Goal: Task Accomplishment & Management: Complete application form

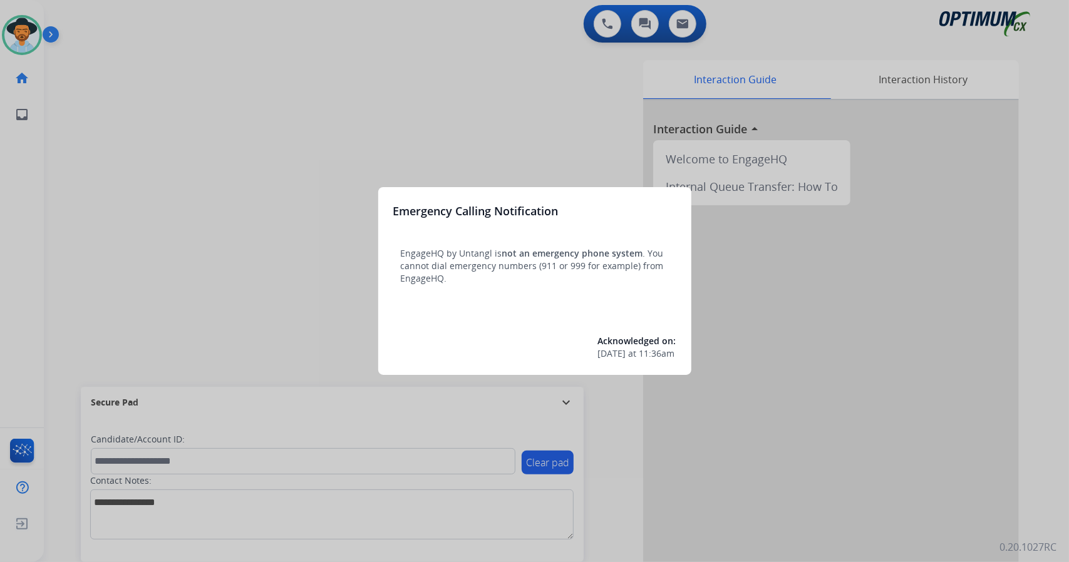
click at [217, 180] on div at bounding box center [534, 281] width 1069 height 562
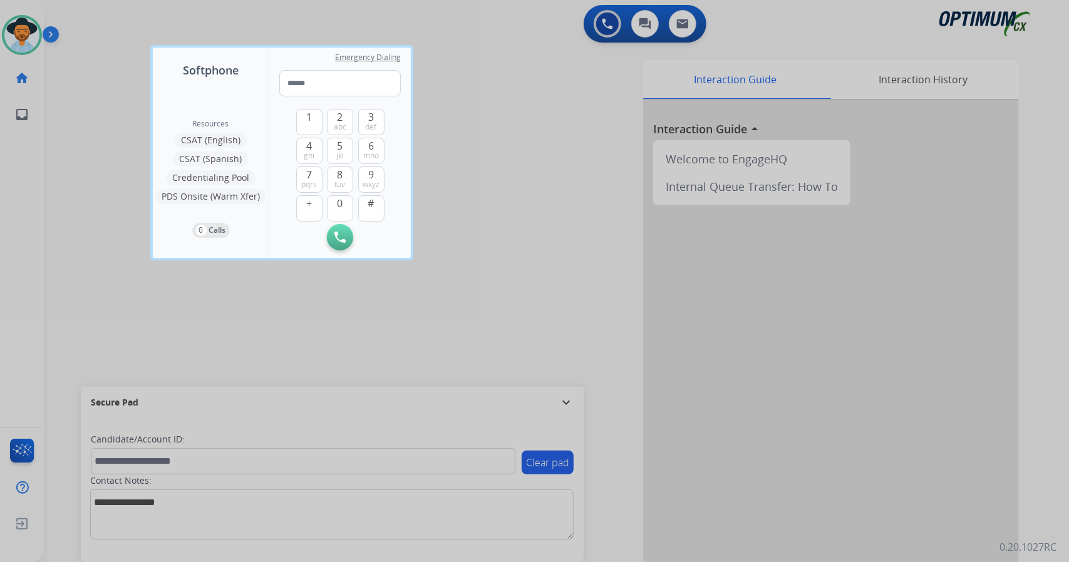
click at [108, 287] on div at bounding box center [534, 281] width 1069 height 562
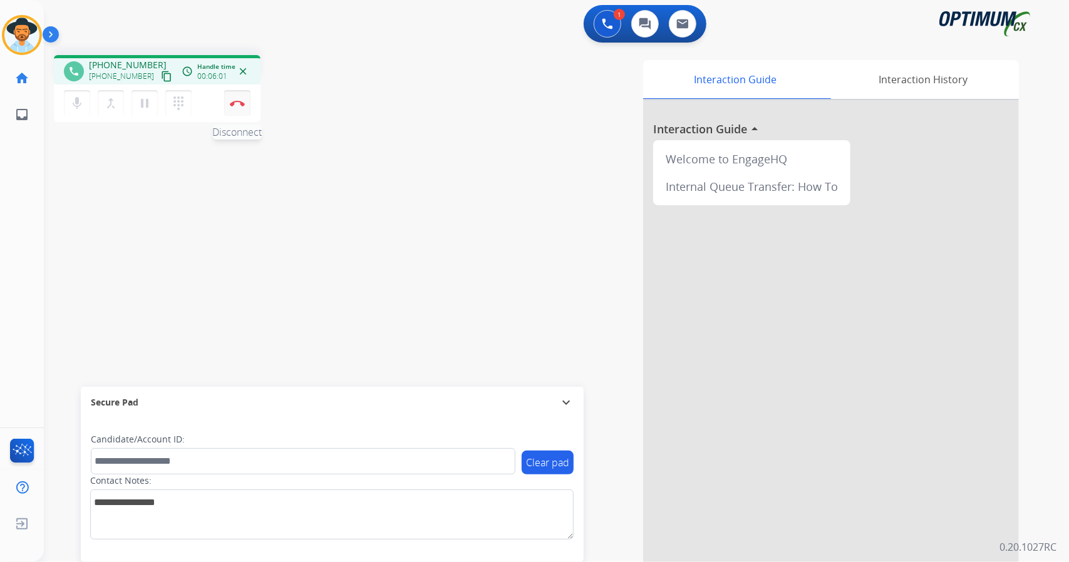
click at [247, 104] on button "Disconnect" at bounding box center [237, 103] width 26 height 26
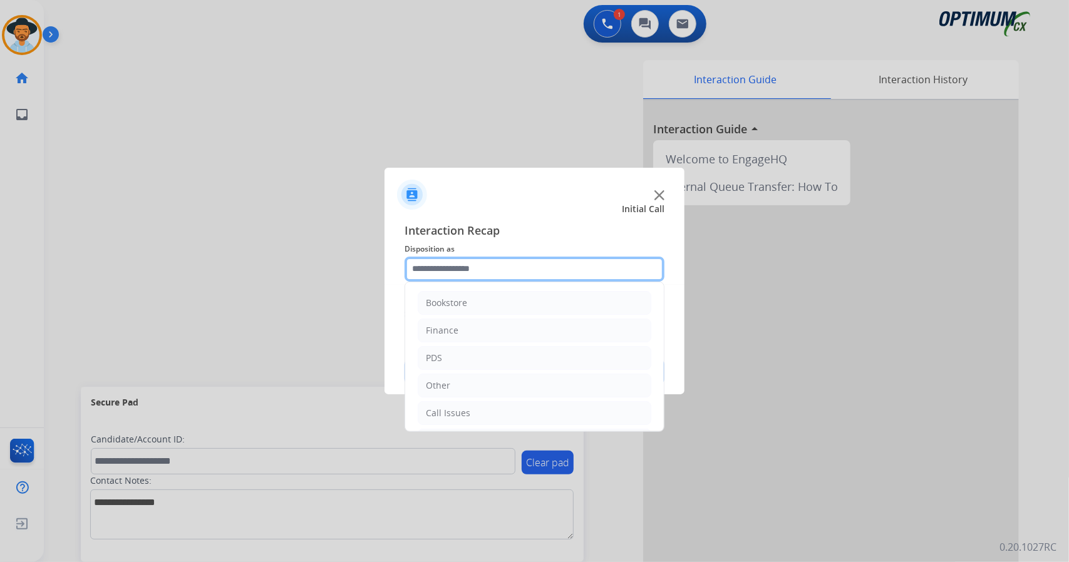
click at [513, 270] on input "text" at bounding box center [534, 269] width 260 height 25
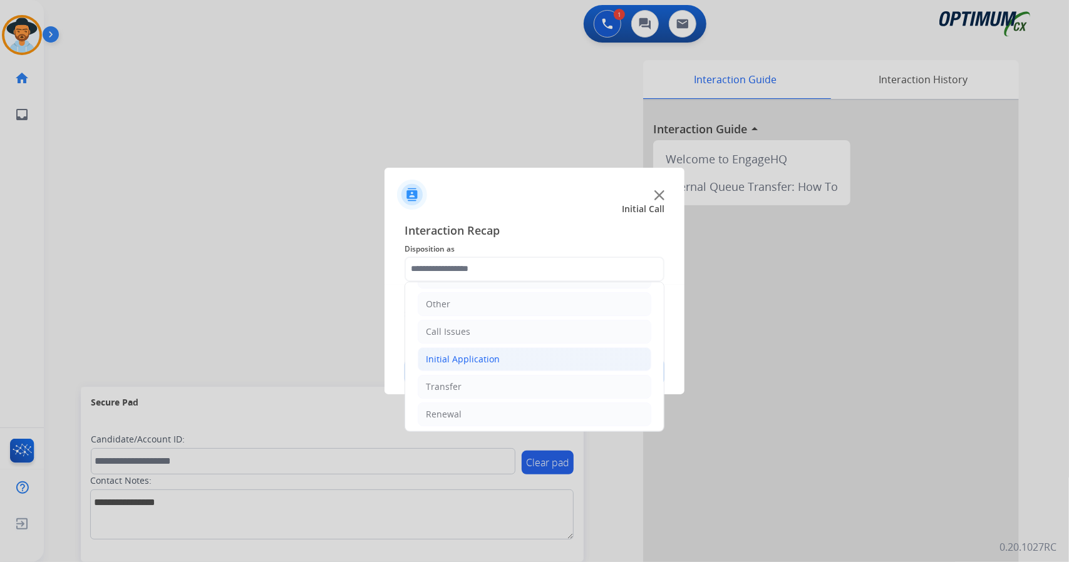
click at [541, 363] on li "Initial Application" at bounding box center [535, 359] width 234 height 24
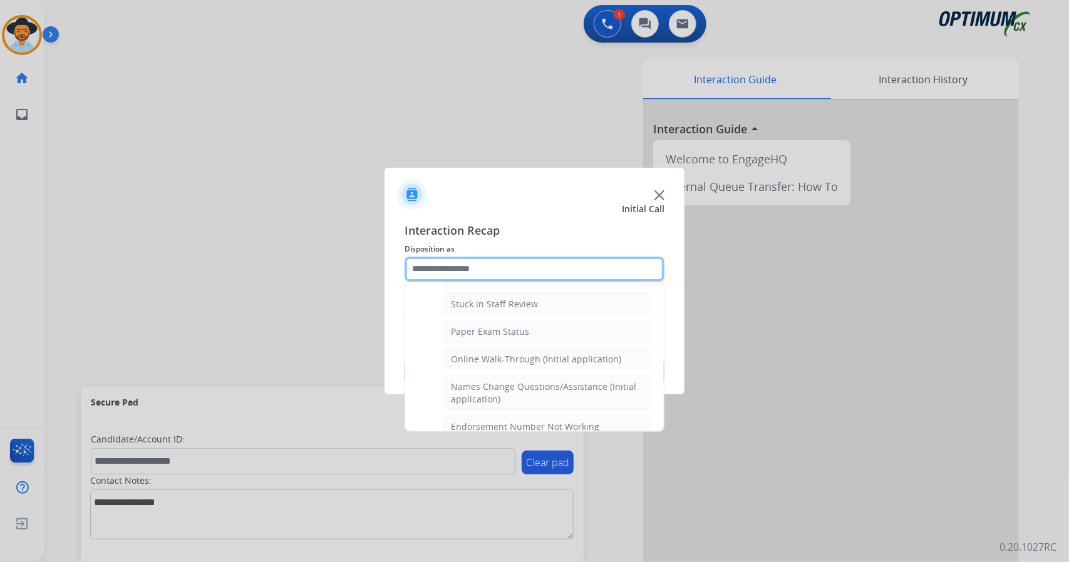
scroll to position [220, 0]
click at [541, 363] on li "Online Walk-Through (Initial application)" at bounding box center [547, 359] width 208 height 24
type input "**********"
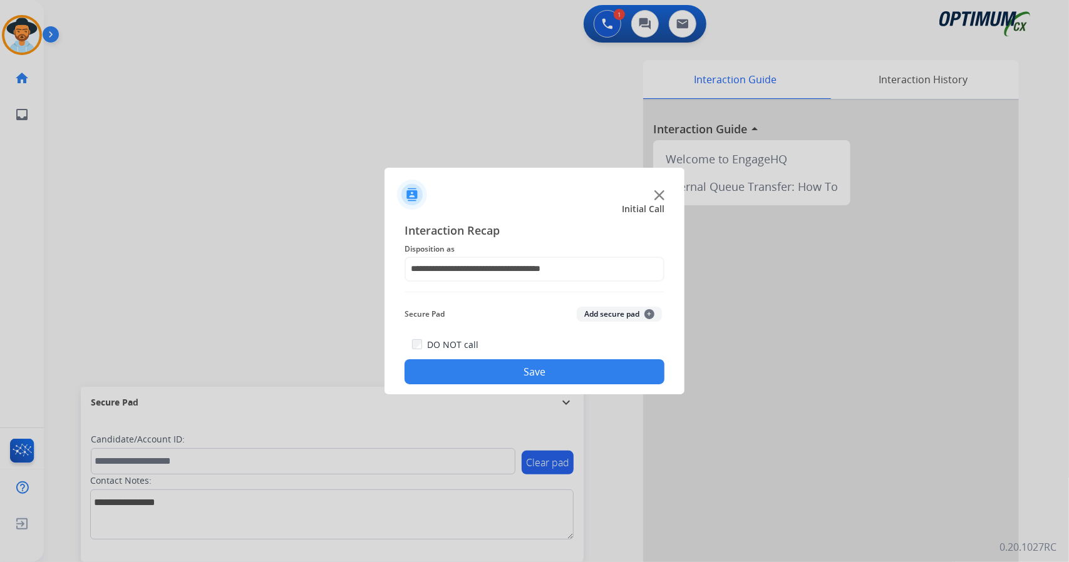
click at [540, 366] on button "Save" at bounding box center [534, 371] width 260 height 25
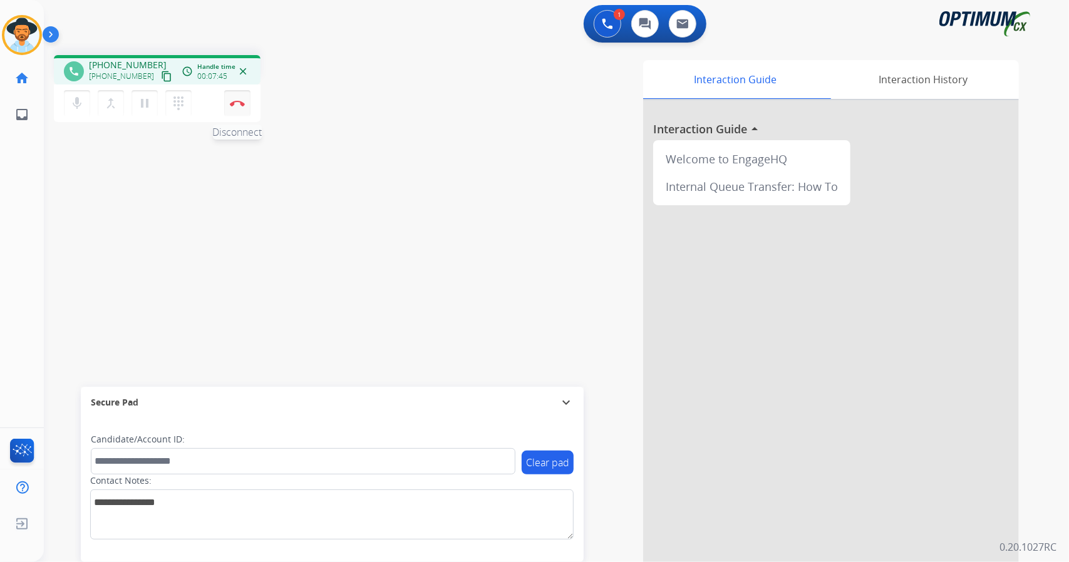
click at [248, 100] on button "Disconnect" at bounding box center [237, 103] width 26 height 26
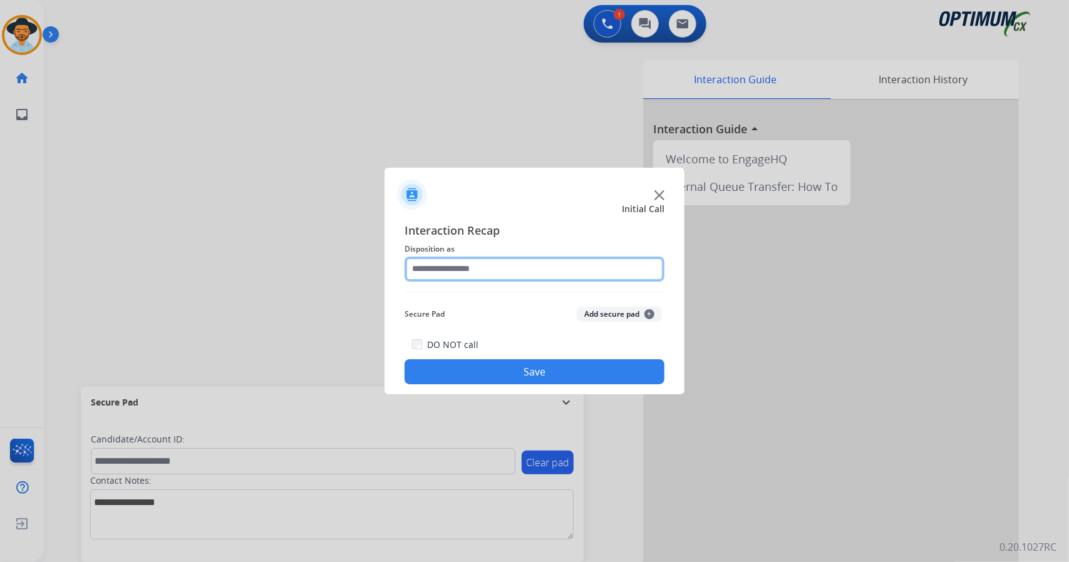
click at [419, 264] on input "text" at bounding box center [534, 269] width 260 height 25
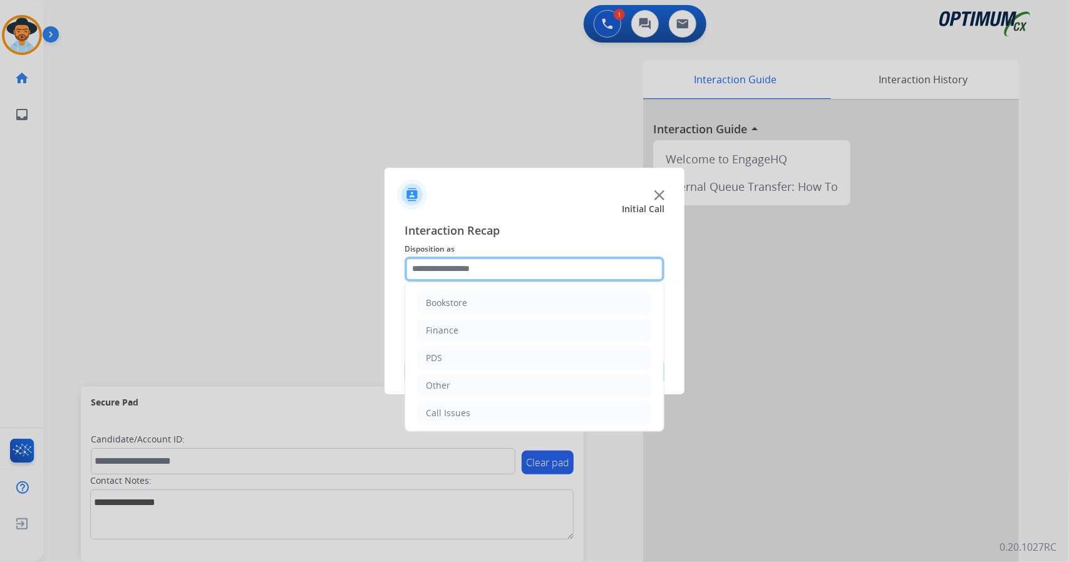
scroll to position [81, 0]
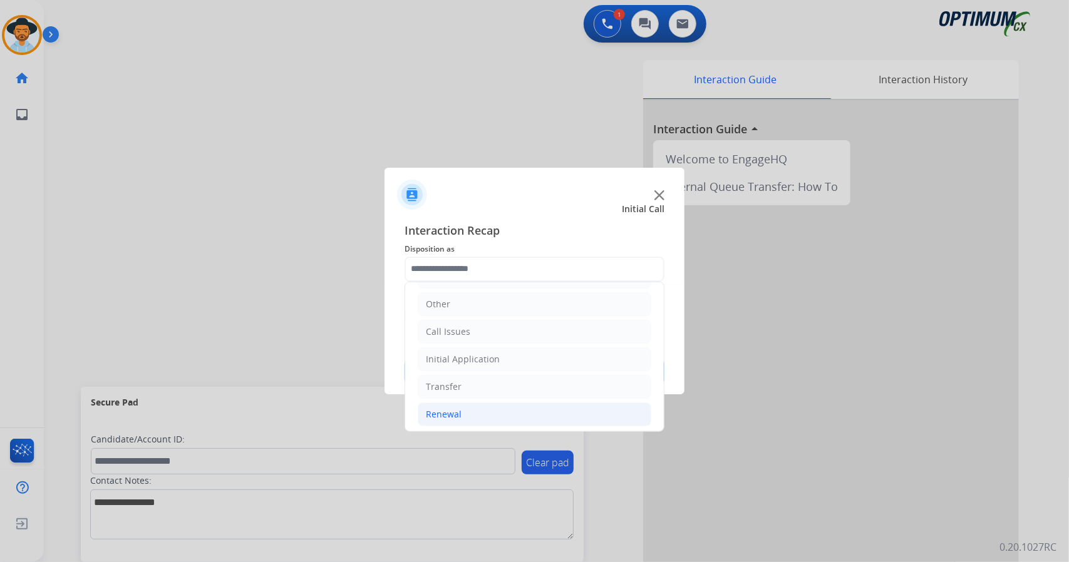
click at [502, 419] on li "Renewal" at bounding box center [535, 415] width 234 height 24
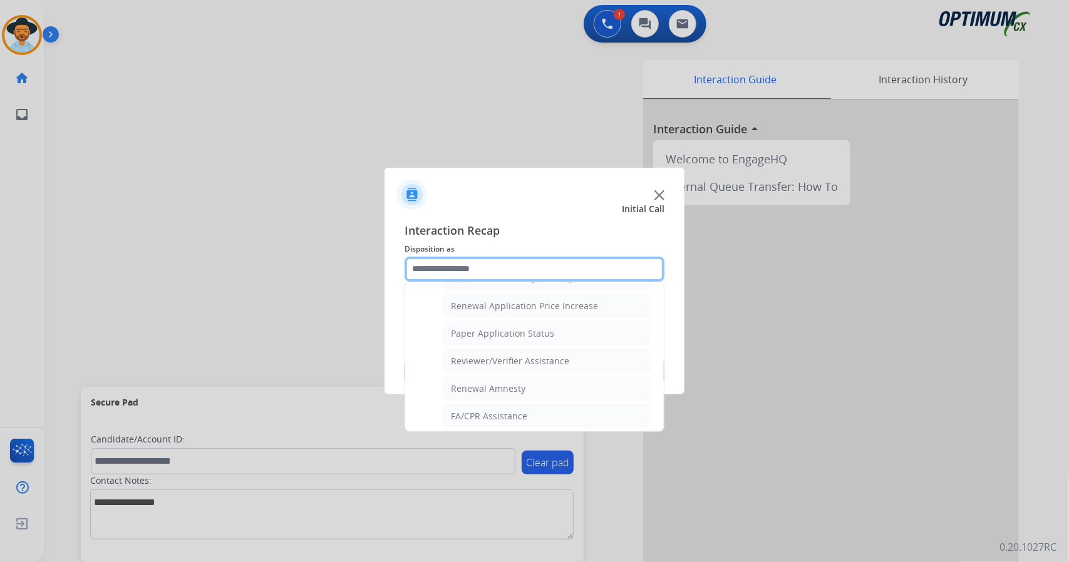
scroll to position [473, 0]
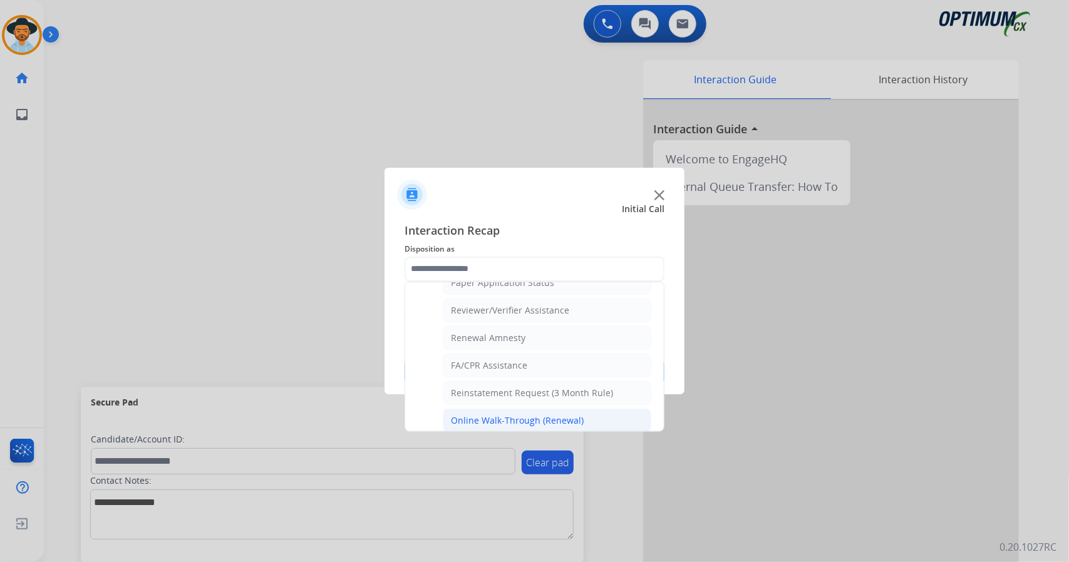
click at [527, 414] on div "Online Walk-Through (Renewal)" at bounding box center [517, 420] width 133 height 13
type input "**********"
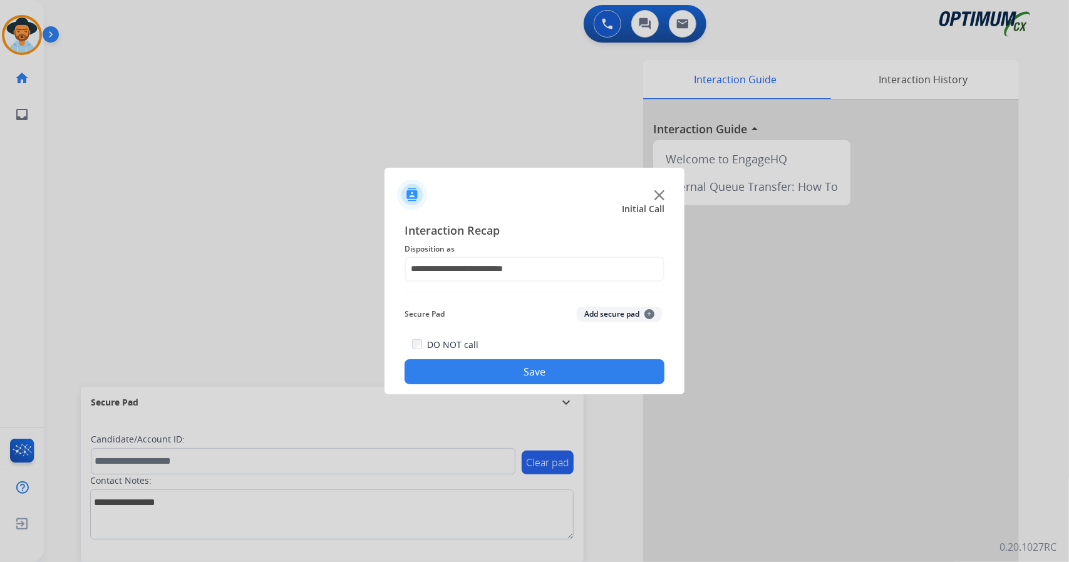
click at [548, 362] on button "Save" at bounding box center [534, 371] width 260 height 25
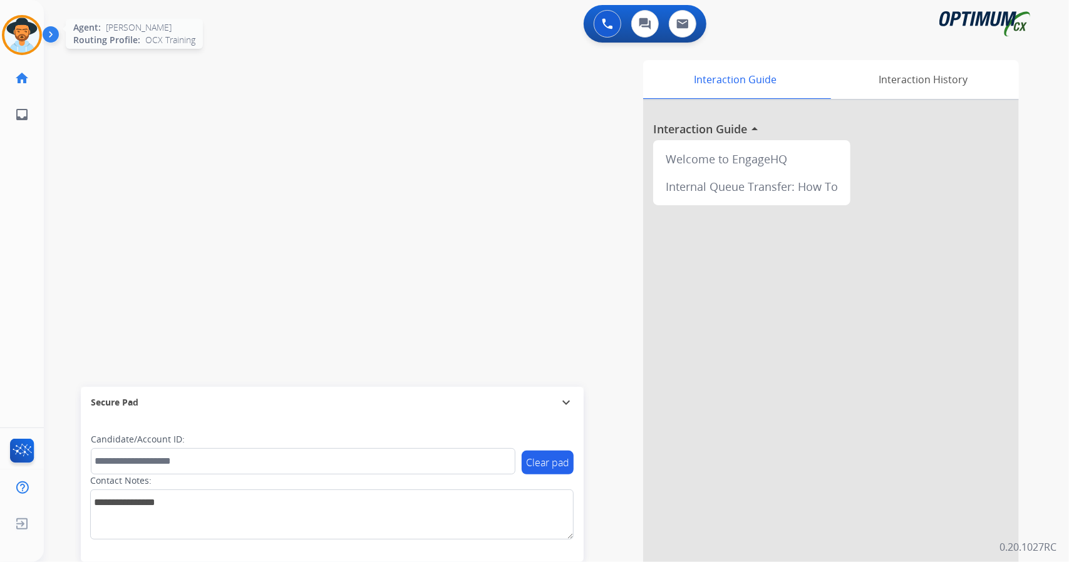
click at [25, 29] on img at bounding box center [21, 35] width 35 height 35
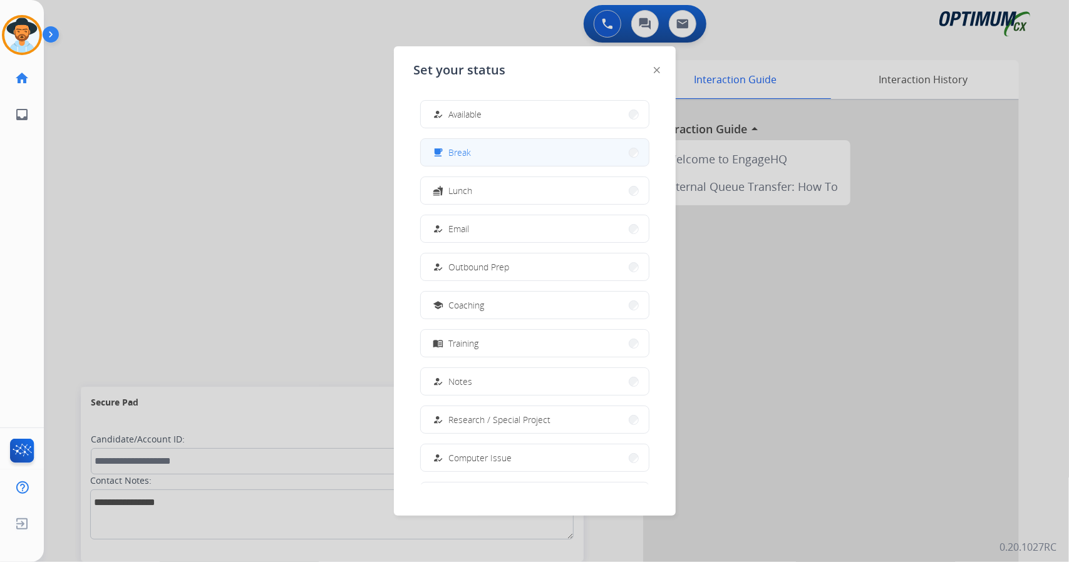
click at [525, 148] on button "free_breakfast Break" at bounding box center [535, 152] width 228 height 27
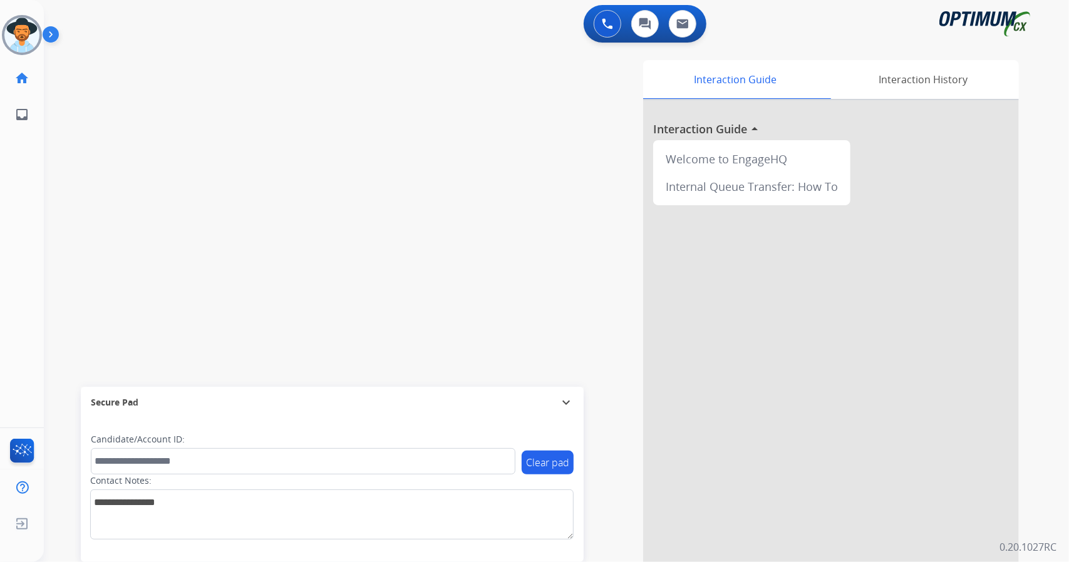
click at [1067, 195] on div "0 Voice Interactions 0 Chat Interactions 0 Email Interactions swap_horiz Break …" at bounding box center [556, 281] width 1025 height 562
click at [15, 33] on img at bounding box center [21, 35] width 35 height 35
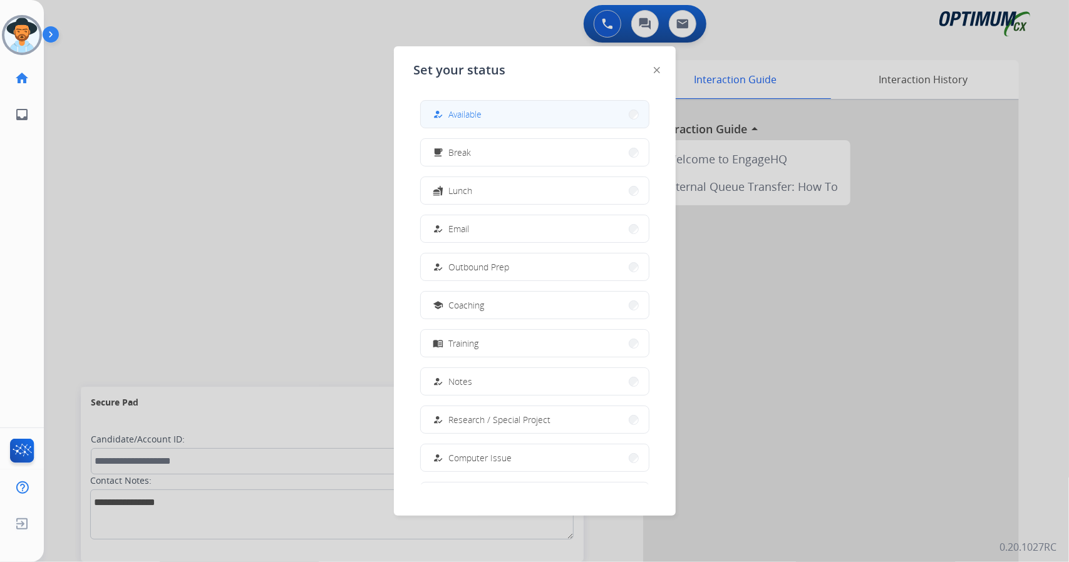
click at [516, 103] on button "how_to_reg Available" at bounding box center [535, 114] width 228 height 27
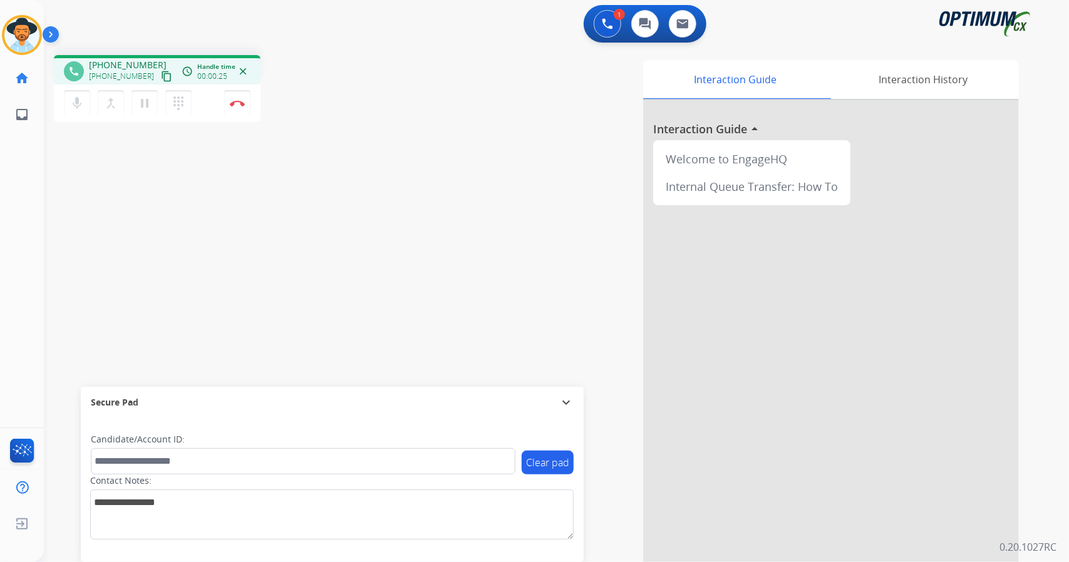
click at [460, 16] on div "1 Voice Interactions 0 Chat Interactions 0 Email Interactions" at bounding box center [549, 25] width 980 height 40
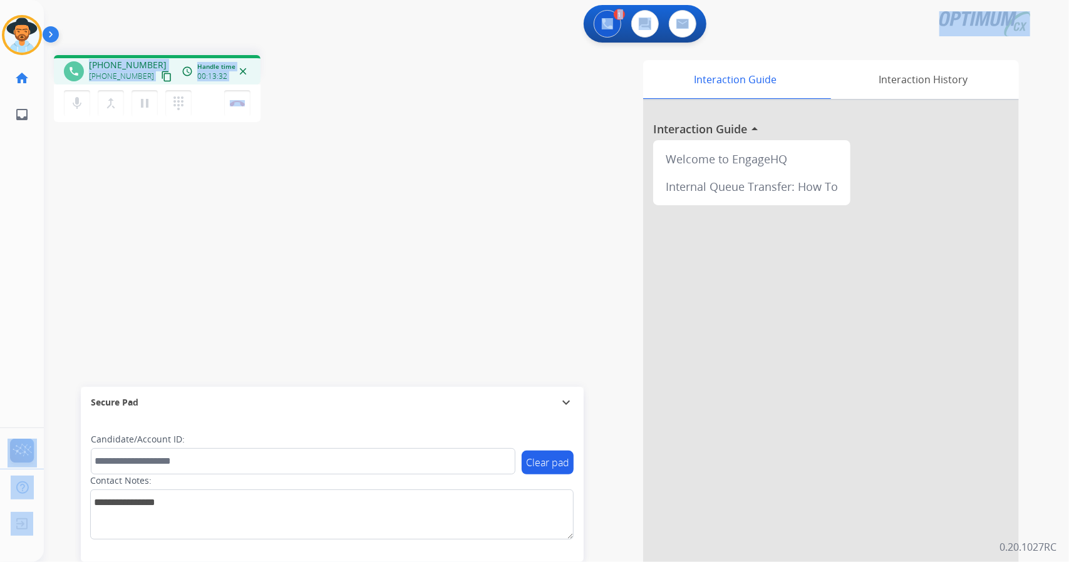
drag, startPoint x: 291, startPoint y: 108, endPoint x: 0, endPoint y: 58, distance: 295.3
click at [0, 58] on div "Outbound call Quit Outbound call Quit Schedule interaction + Add to my list Cus…" at bounding box center [534, 281] width 1069 height 562
click at [86, 29] on div "1 Voice Interactions 0 Chat Interactions 0 Email Interactions" at bounding box center [549, 25] width 980 height 40
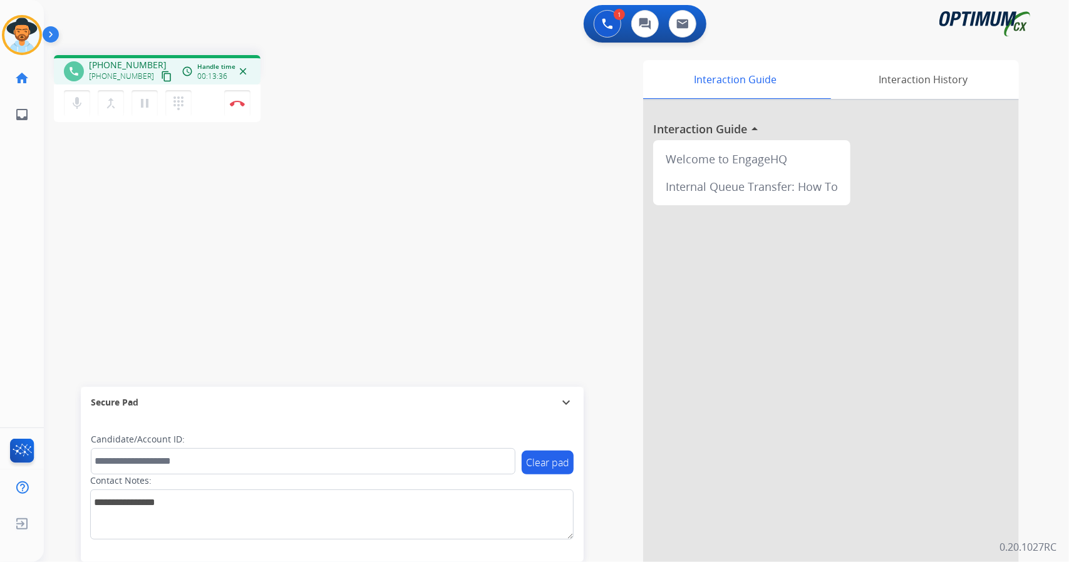
click at [4, 6] on div "[PERSON_NAME] Edit Avatar Agent: [PERSON_NAME] Profile: OCX Training home Home …" at bounding box center [22, 66] width 44 height 133
click at [280, 87] on div "phone [PHONE_NUMBER] [PHONE_NUMBER] content_copy access_time Call metrics Queue…" at bounding box center [224, 90] width 340 height 71
click at [313, 61] on div "phone [PHONE_NUMBER] [PHONE_NUMBER] content_copy access_time Call metrics Queue…" at bounding box center [224, 90] width 340 height 71
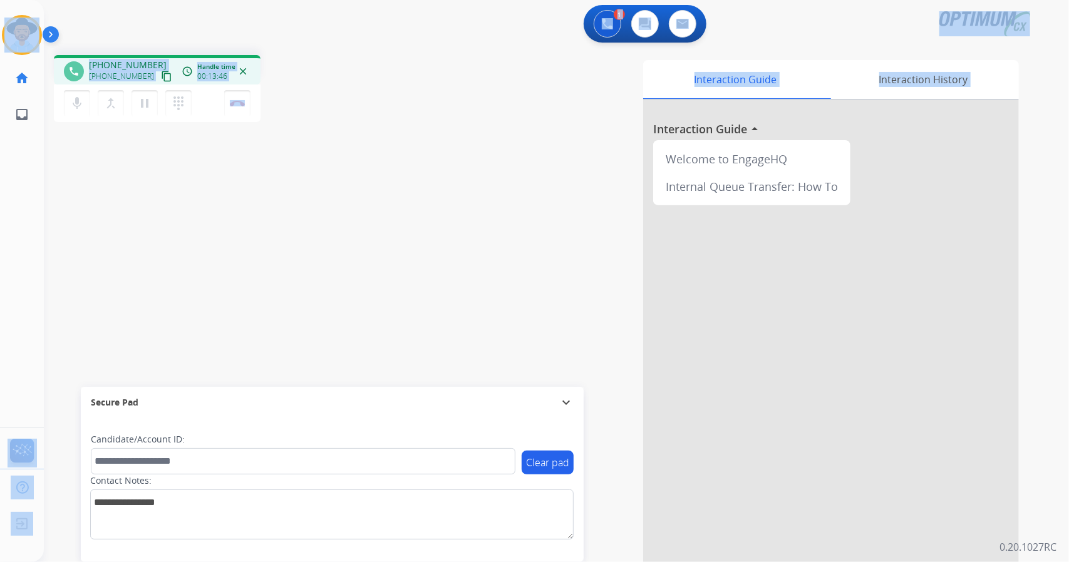
drag, startPoint x: 4, startPoint y: 9, endPoint x: 384, endPoint y: 246, distance: 448.0
click at [384, 246] on div "Outbound call Quit Outbound call Quit Schedule interaction + Add to my list Cus…" at bounding box center [534, 281] width 1069 height 562
click at [237, 103] on img at bounding box center [237, 103] width 15 height 6
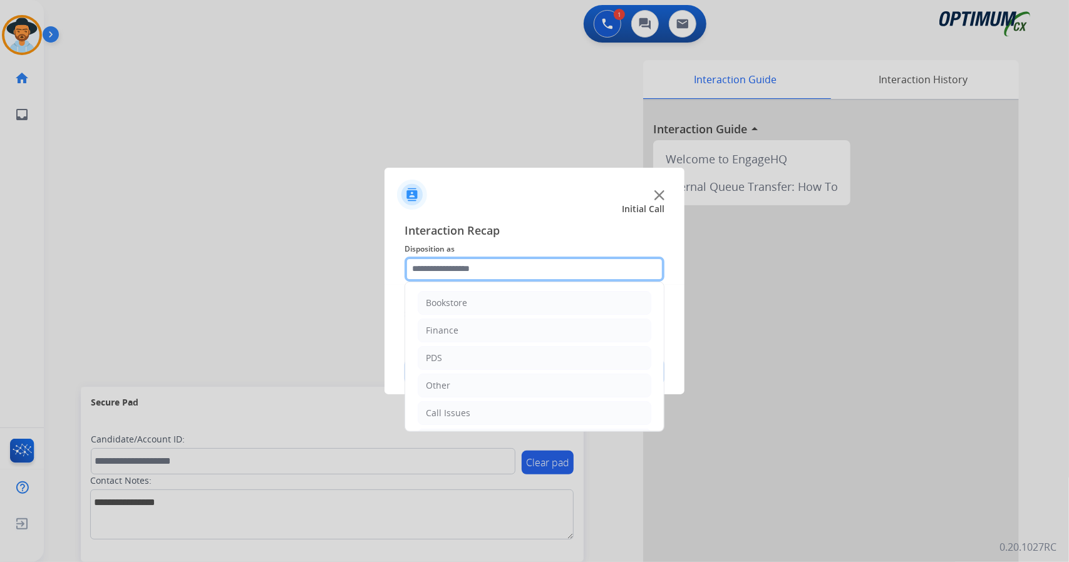
click at [443, 257] on input "text" at bounding box center [534, 269] width 260 height 25
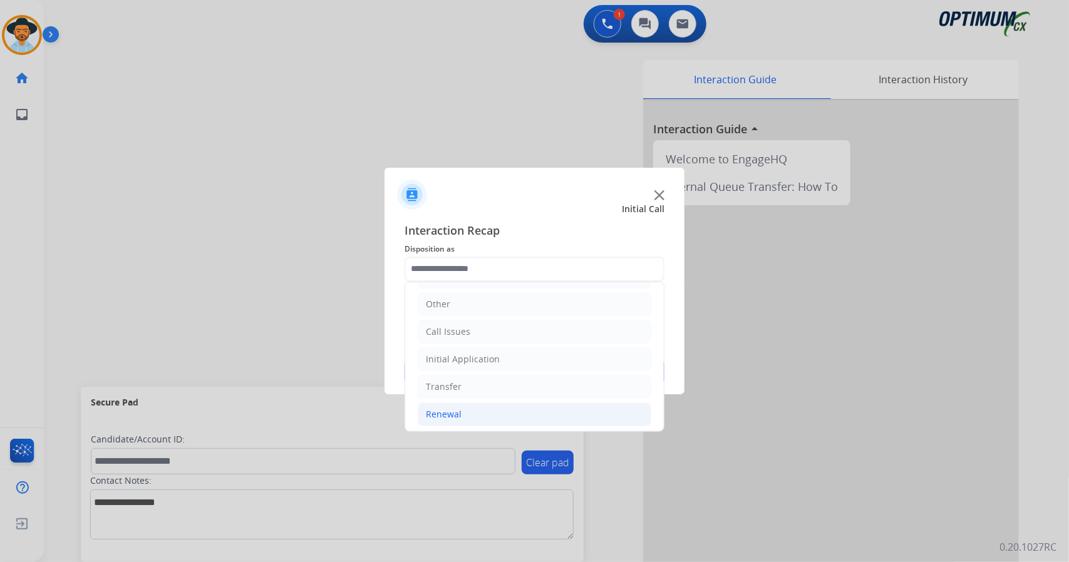
click at [486, 408] on li "Renewal" at bounding box center [535, 415] width 234 height 24
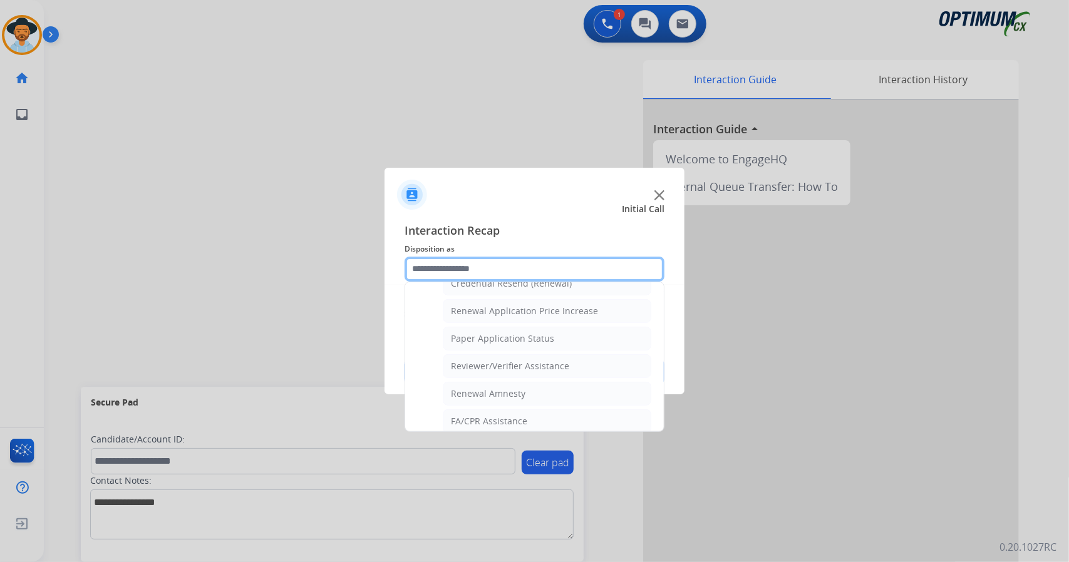
scroll to position [473, 0]
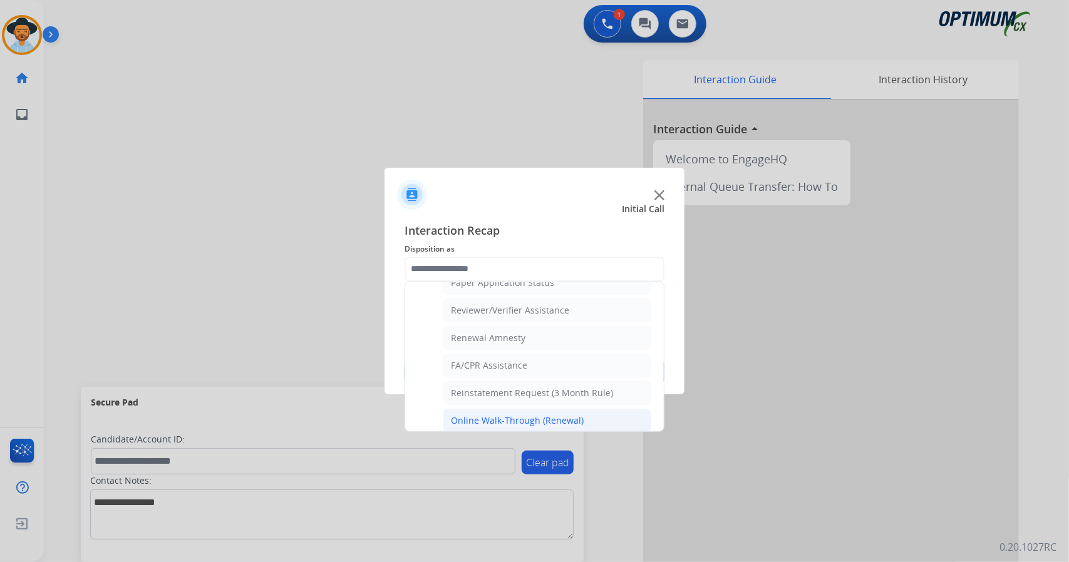
click at [506, 414] on div "Online Walk-Through (Renewal)" at bounding box center [517, 420] width 133 height 13
type input "**********"
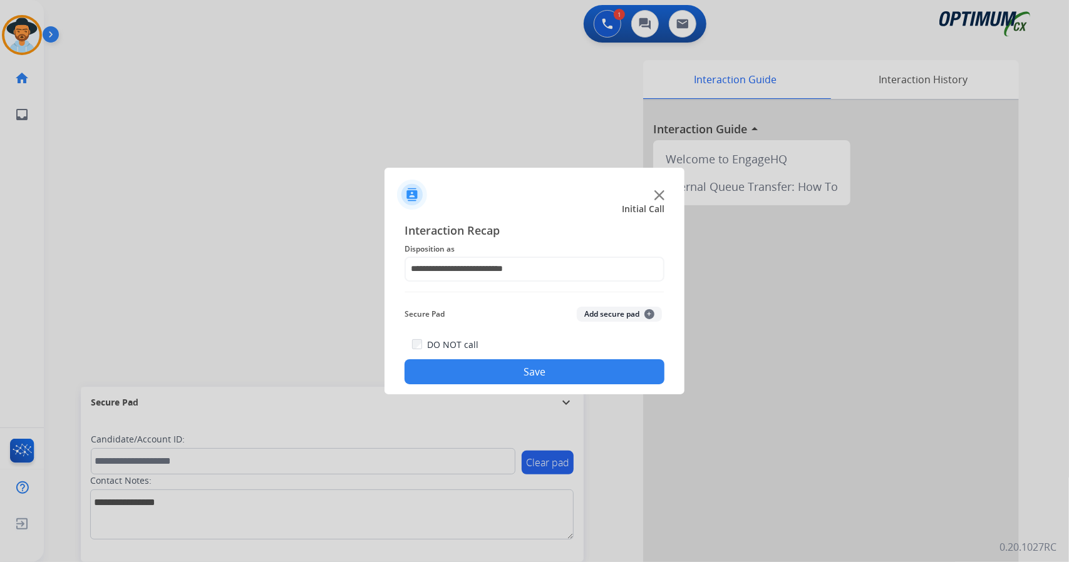
click at [511, 379] on button "Save" at bounding box center [534, 371] width 260 height 25
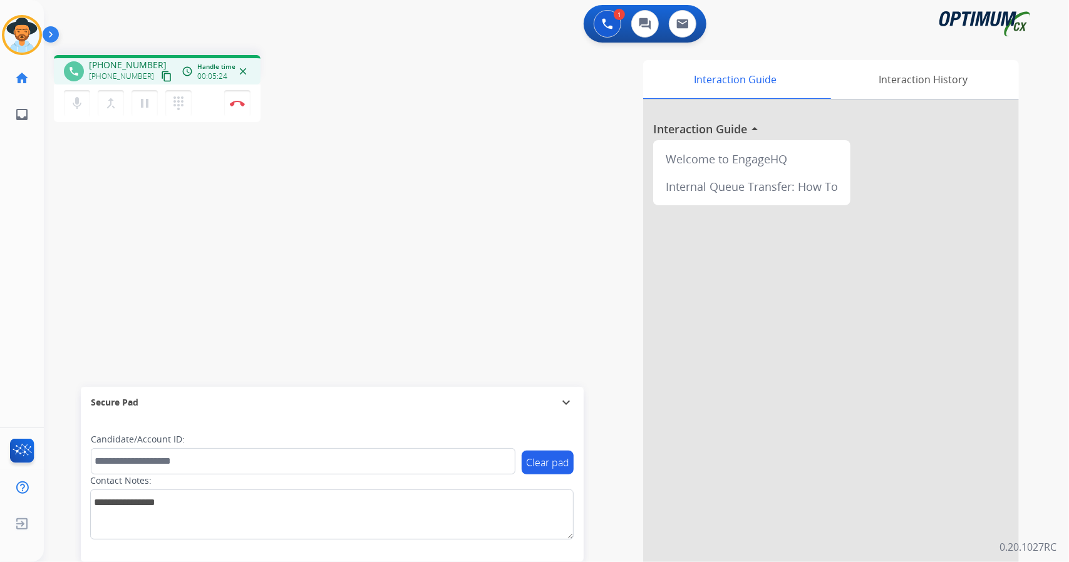
click at [356, 46] on div "phone [PHONE_NUMBER] [PHONE_NUMBER] content_copy access_time Call metrics Queue…" at bounding box center [541, 306] width 995 height 522
click at [294, 111] on div "phone [PHONE_NUMBER] [PHONE_NUMBER] content_copy access_time Call metrics Queue…" at bounding box center [224, 90] width 340 height 71
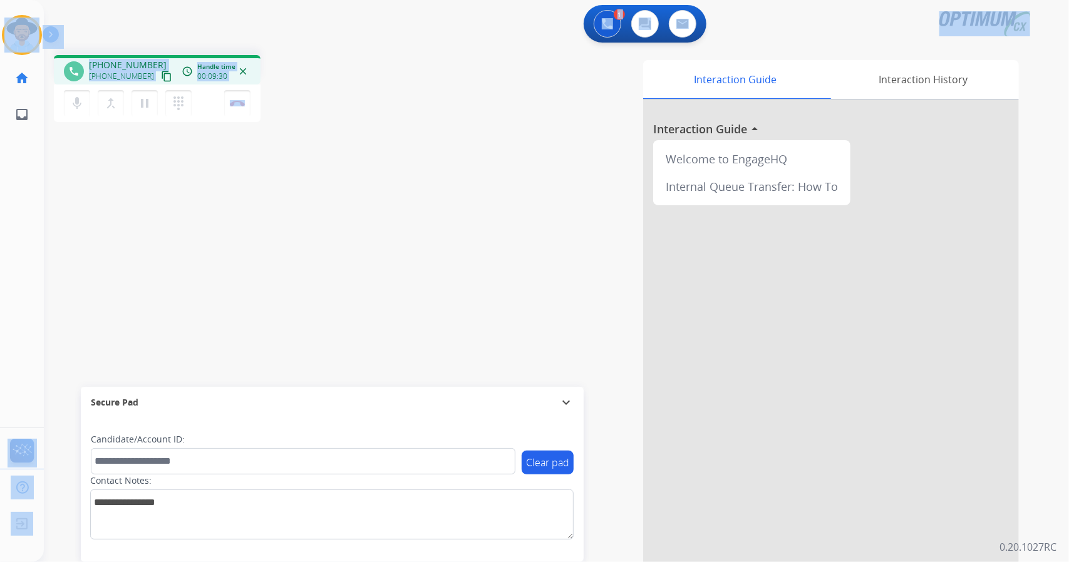
drag, startPoint x: 294, startPoint y: 111, endPoint x: 0, endPoint y: 2, distance: 313.2
click at [0, 2] on div "Outbound call Quit Outbound call Quit Schedule interaction + Add to my list Cus…" at bounding box center [534, 281] width 1069 height 562
click at [303, 67] on div "phone [PHONE_NUMBER] [PHONE_NUMBER] content_copy access_time Call metrics Queue…" at bounding box center [224, 90] width 340 height 71
drag, startPoint x: 280, startPoint y: 120, endPoint x: 1, endPoint y: 23, distance: 295.6
click at [1, 23] on div "Outbound call Quit Outbound call Quit Schedule interaction + Add to my list Cus…" at bounding box center [534, 281] width 1069 height 562
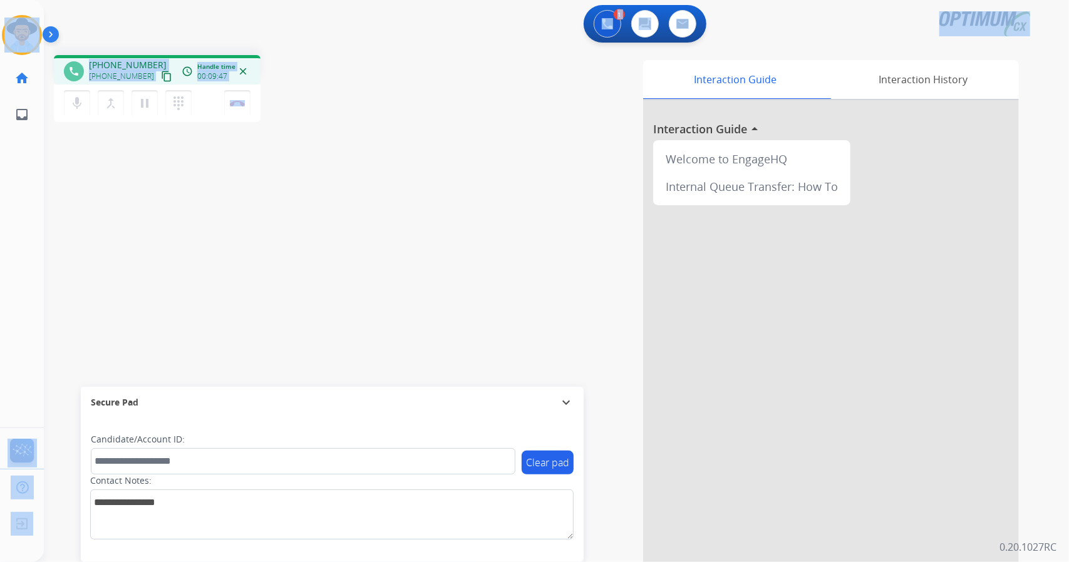
click at [366, 91] on div "phone [PHONE_NUMBER] [PHONE_NUMBER] content_copy access_time Call metrics Queue…" at bounding box center [224, 90] width 340 height 71
drag, startPoint x: 7, startPoint y: 3, endPoint x: 357, endPoint y: 239, distance: 422.6
click at [357, 239] on div "Outbound call Quit Outbound call Quit Schedule interaction + Add to my list Cus…" at bounding box center [534, 281] width 1069 height 562
click at [318, 84] on div "phone [PHONE_NUMBER] [PHONE_NUMBER] content_copy access_time Call metrics Queue…" at bounding box center [224, 90] width 340 height 71
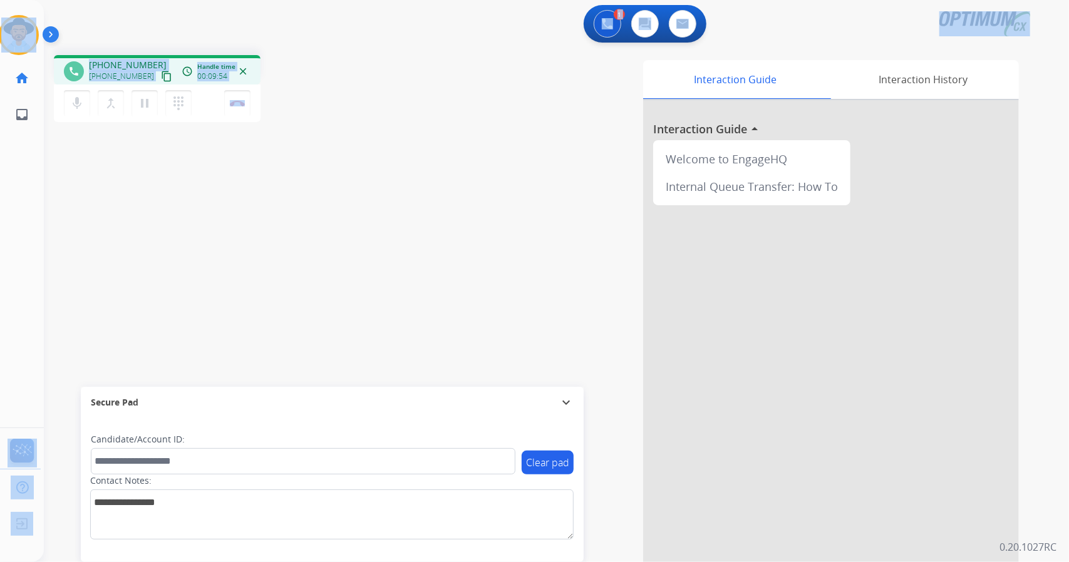
drag, startPoint x: 3, startPoint y: 3, endPoint x: 329, endPoint y: 185, distance: 373.8
click at [329, 185] on div "Outbound call Quit Outbound call Quit Schedule interaction + Add to my list Cus…" at bounding box center [534, 281] width 1069 height 562
click at [329, 185] on div "phone [PHONE_NUMBER] [PHONE_NUMBER] content_copy access_time Call metrics Queue…" at bounding box center [541, 306] width 995 height 522
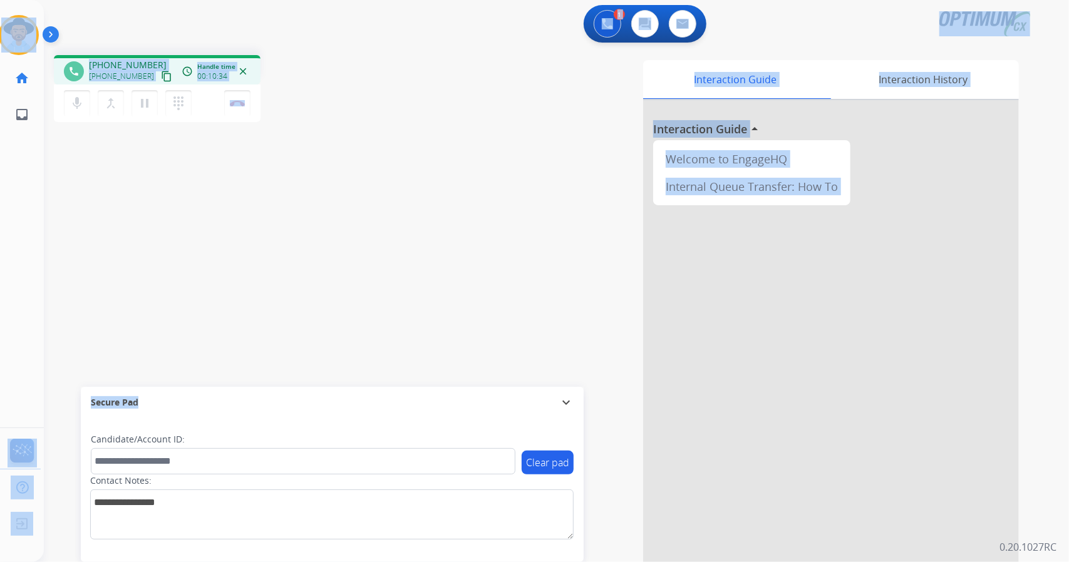
drag, startPoint x: 4, startPoint y: 4, endPoint x: 259, endPoint y: 389, distance: 460.8
click at [259, 389] on div "Outbound call Quit Outbound call Quit Schedule interaction + Add to my list Cus…" at bounding box center [534, 281] width 1069 height 562
click at [339, 185] on div "phone [PHONE_NUMBER] [PHONE_NUMBER] content_copy access_time Call metrics Queue…" at bounding box center [541, 306] width 995 height 522
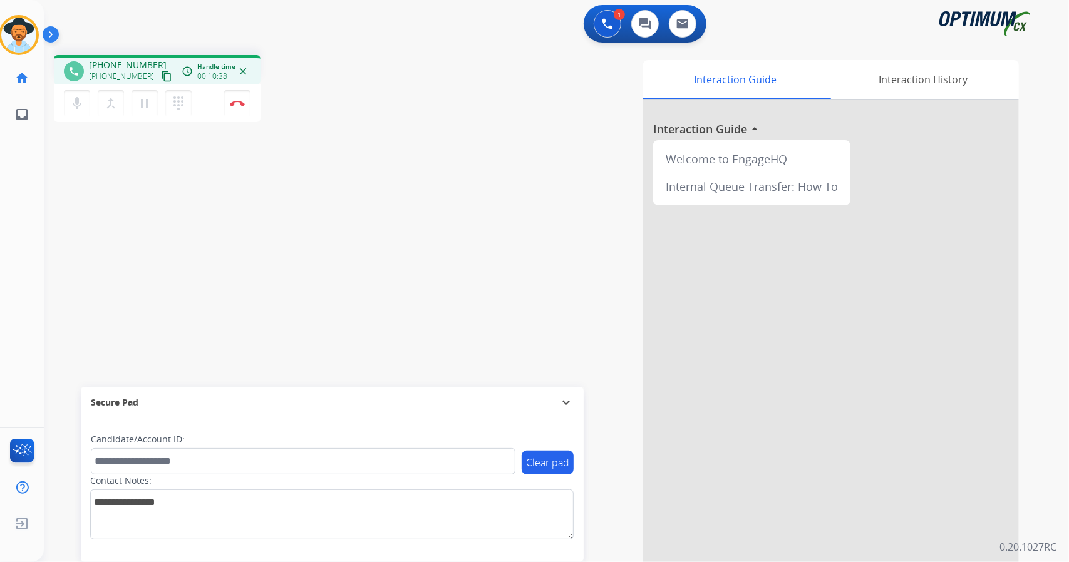
click at [4, 6] on div "[PERSON_NAME] Edit Avatar Agent: [PERSON_NAME] Profile: OCX Training home Home …" at bounding box center [19, 66] width 44 height 133
click at [327, 16] on div "1 Voice Interactions 0 Chat Interactions 0 Email Interactions" at bounding box center [549, 25] width 980 height 40
click at [243, 105] on img at bounding box center [237, 103] width 15 height 6
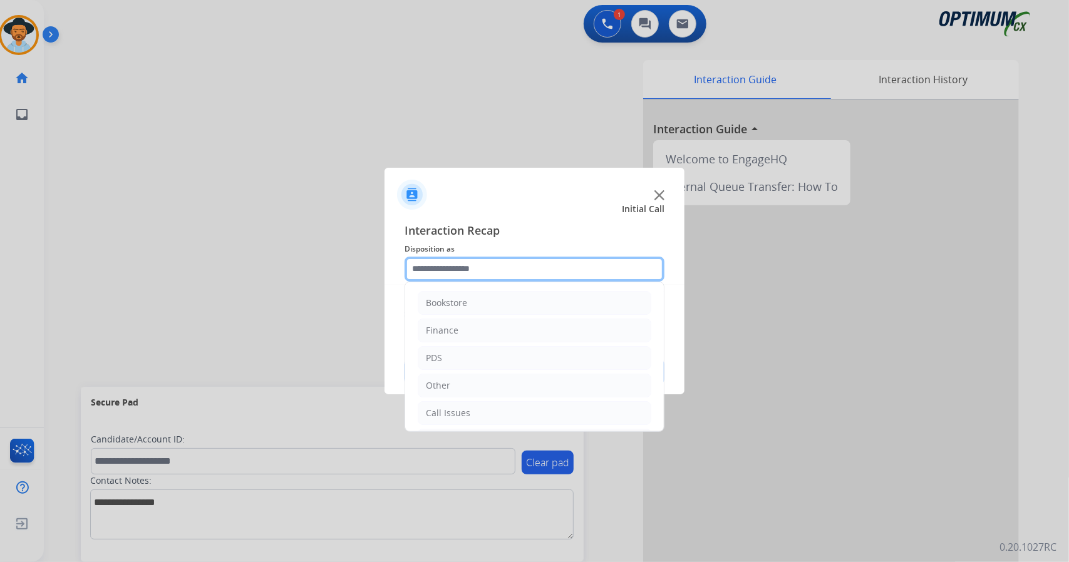
click at [435, 264] on input "text" at bounding box center [534, 269] width 260 height 25
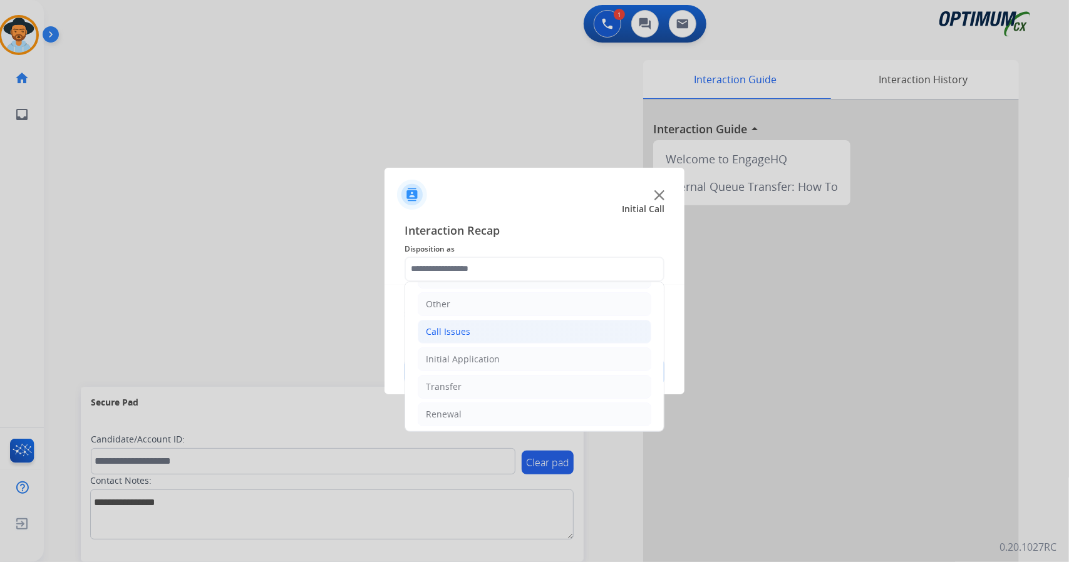
click at [485, 334] on li "Call Issues" at bounding box center [535, 332] width 234 height 24
click at [501, 351] on li "Initial Application" at bounding box center [535, 359] width 234 height 24
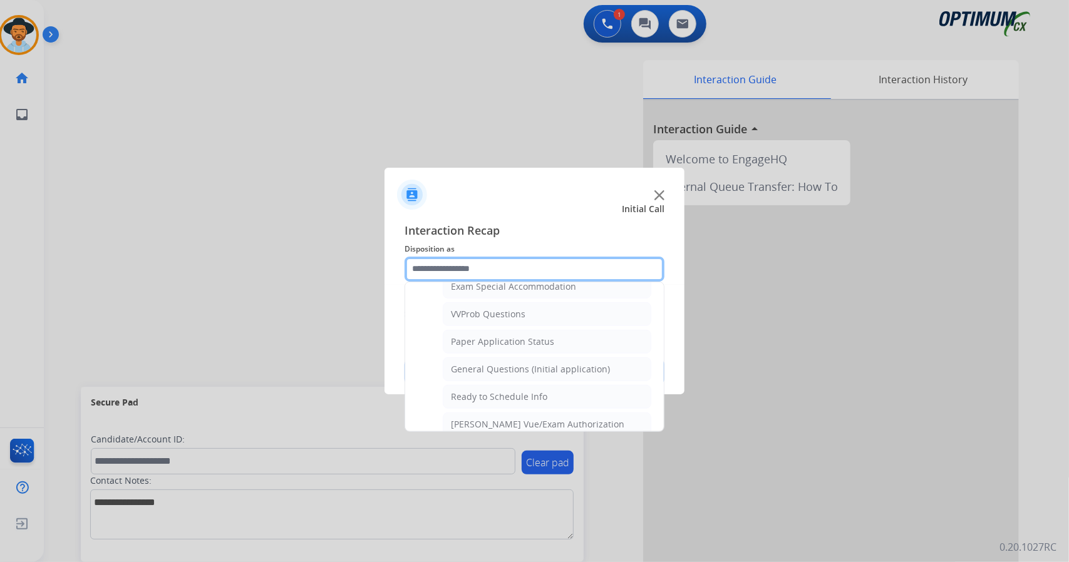
scroll to position [664, 0]
click at [501, 362] on div "General Questions (Initial application)" at bounding box center [530, 368] width 159 height 13
type input "**********"
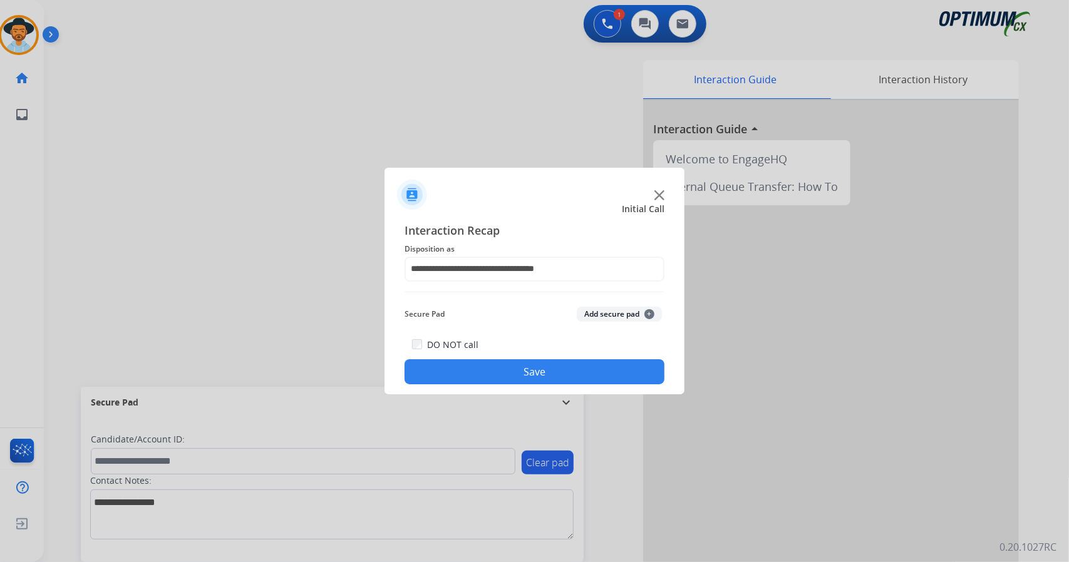
click at [511, 365] on button "Save" at bounding box center [534, 371] width 260 height 25
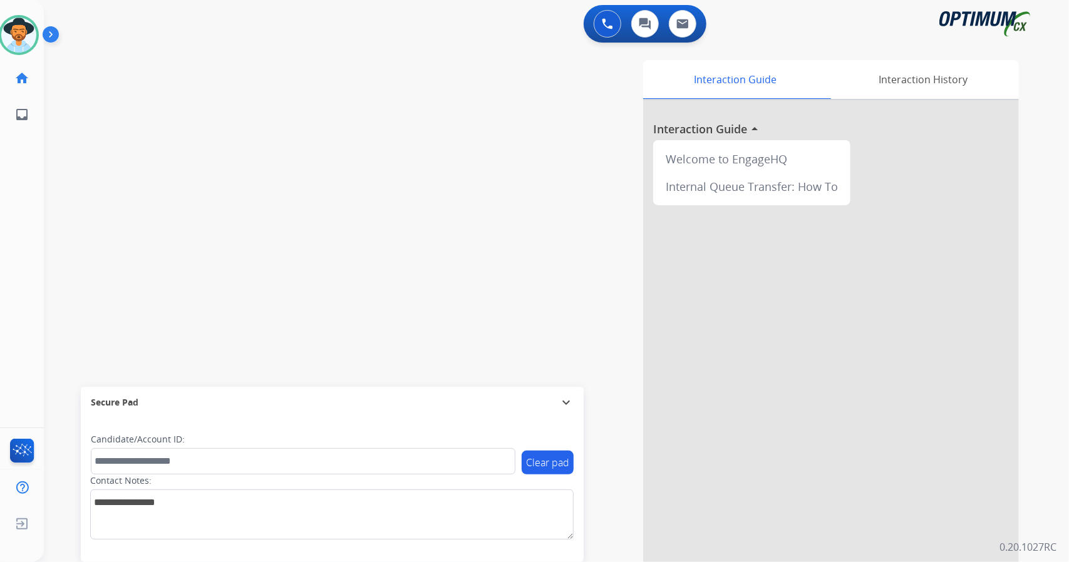
click at [365, 143] on div "swap_horiz Break voice bridge close_fullscreen Connect 3-Way Call merge_type Se…" at bounding box center [541, 306] width 995 height 522
click at [1050, 332] on div "0 Voice Interactions 0 Chat Interactions 0 Email Interactions swap_horiz Break …" at bounding box center [556, 281] width 1025 height 562
click at [313, 544] on div "Clear pad Candidate/Account ID: Contact Notes:" at bounding box center [332, 490] width 503 height 144
click at [221, 123] on div "swap_horiz Break voice bridge close_fullscreen Connect 3-Way Call merge_type Se…" at bounding box center [541, 306] width 995 height 522
click at [1068, 244] on div "0 Voice Interactions 0 Chat Interactions 0 Email Interactions swap_horiz Break …" at bounding box center [556, 281] width 1025 height 562
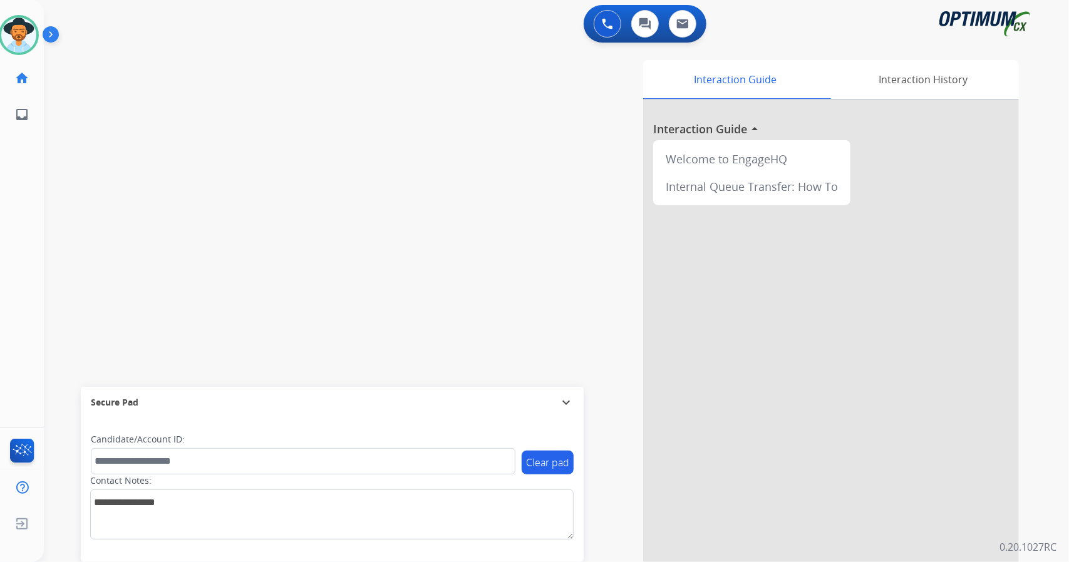
click at [441, 358] on div "Interaction Guide Interaction History Interaction Guide arrow_drop_up Welcome t…" at bounding box center [709, 313] width 620 height 507
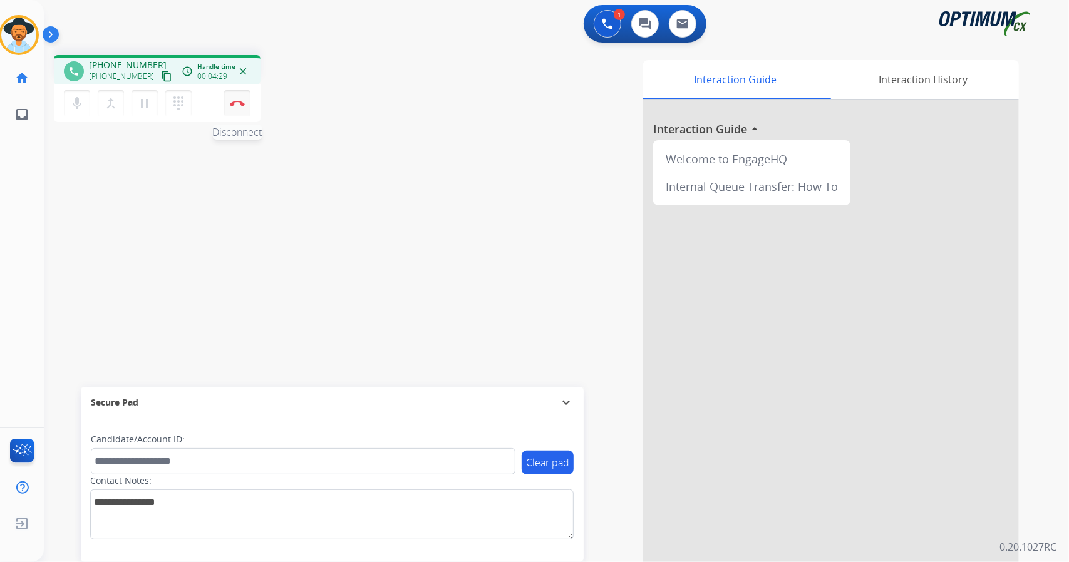
click at [238, 106] on img at bounding box center [237, 103] width 15 height 6
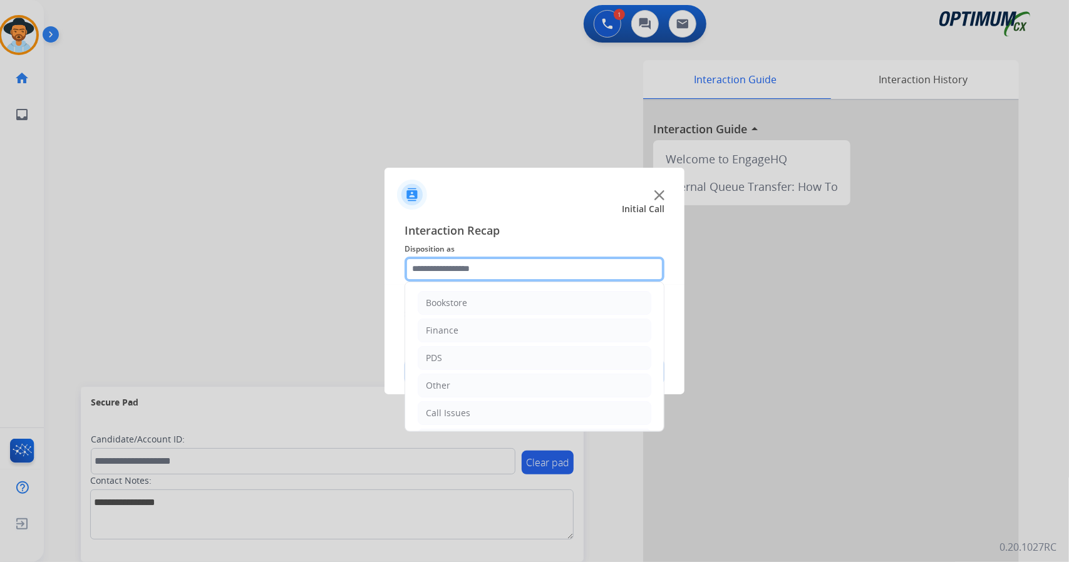
click at [418, 262] on input "text" at bounding box center [534, 269] width 260 height 25
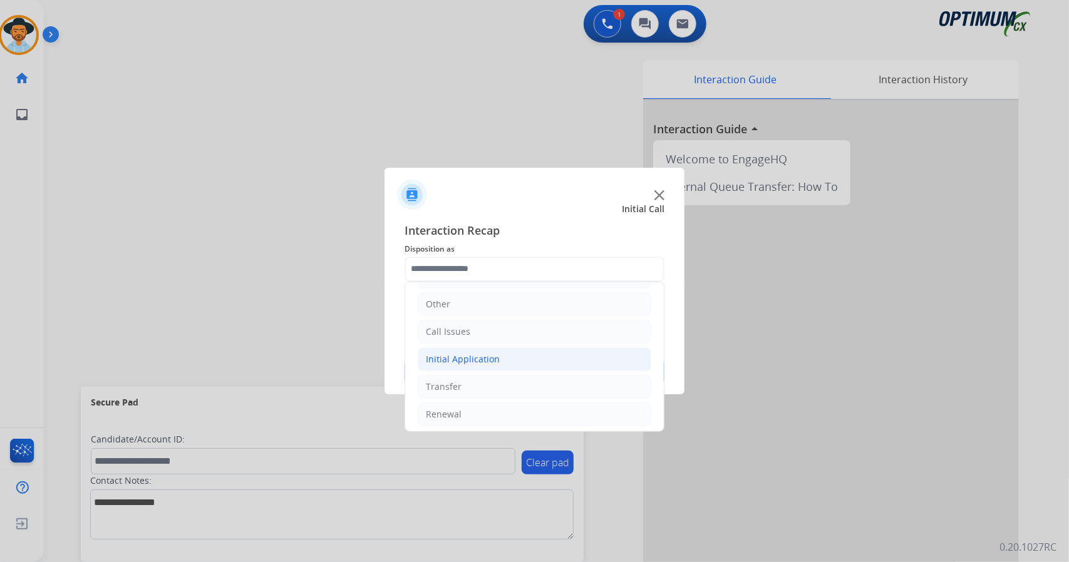
click at [500, 355] on li "Initial Application" at bounding box center [535, 359] width 234 height 24
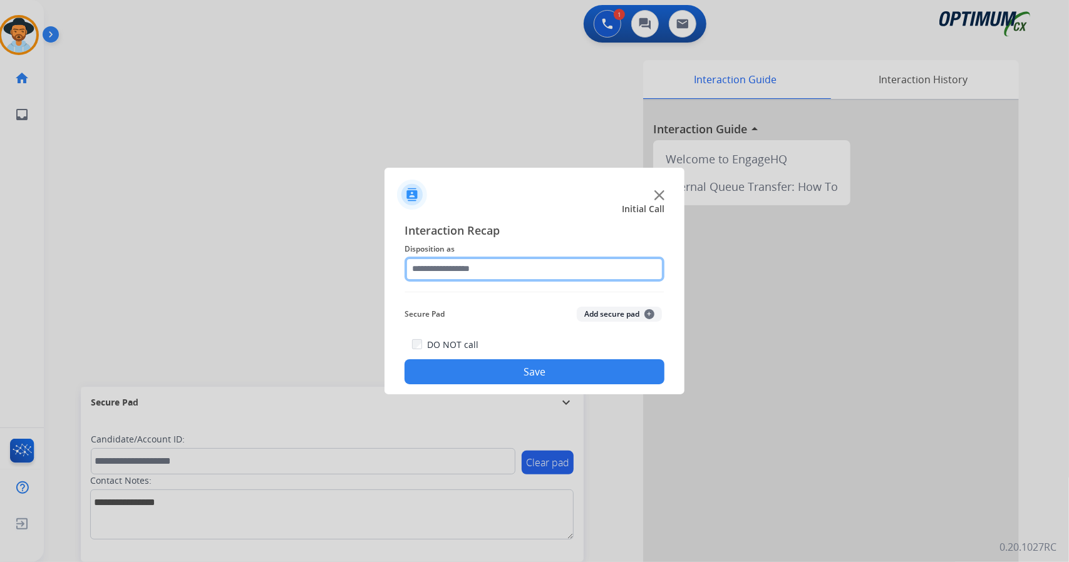
click at [497, 260] on input "text" at bounding box center [534, 269] width 260 height 25
drag, startPoint x: 505, startPoint y: 247, endPoint x: 508, endPoint y: 269, distance: 22.1
click at [508, 269] on div "Interaction Recap Disposition as Secure Pad Add secure pad + DO NOT call Save" at bounding box center [534, 303] width 260 height 163
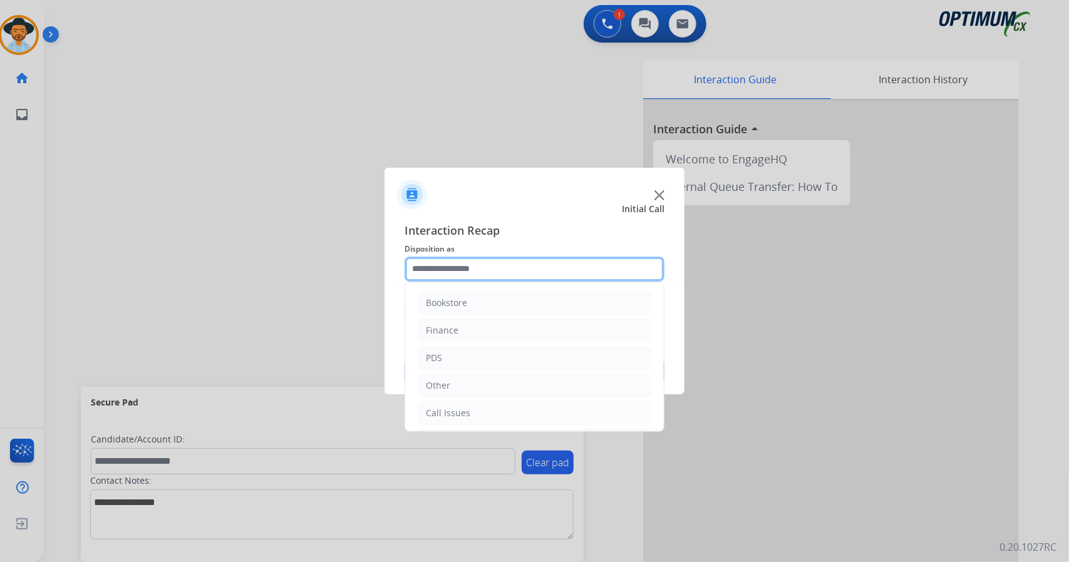
click at [508, 269] on input "text" at bounding box center [534, 269] width 260 height 25
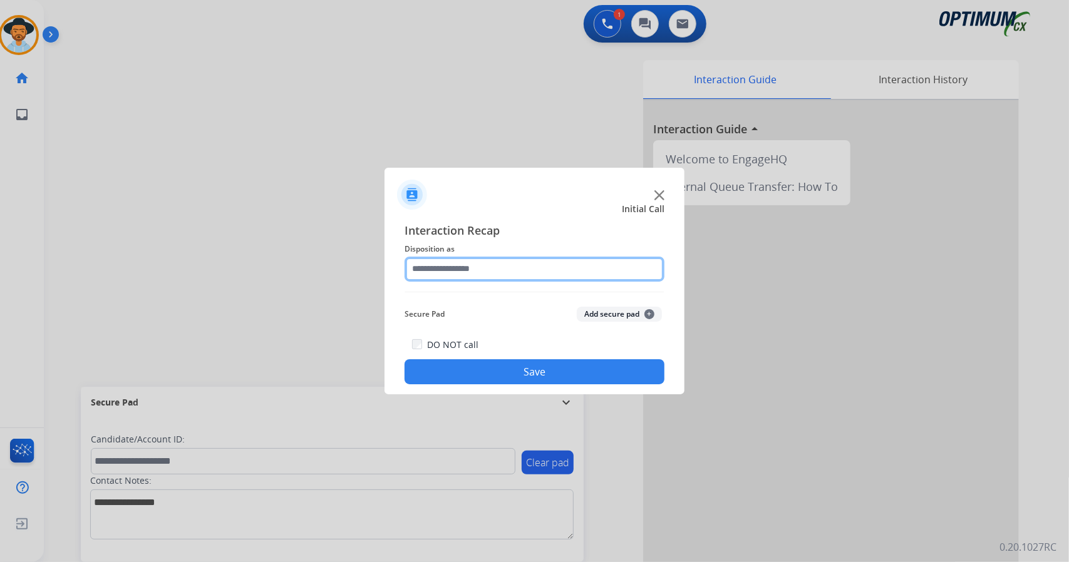
click at [503, 271] on input "text" at bounding box center [534, 269] width 260 height 25
click at [512, 300] on div "Interaction Recap Disposition as Secure Pad Add secure pad + DO NOT call Save" at bounding box center [534, 303] width 260 height 163
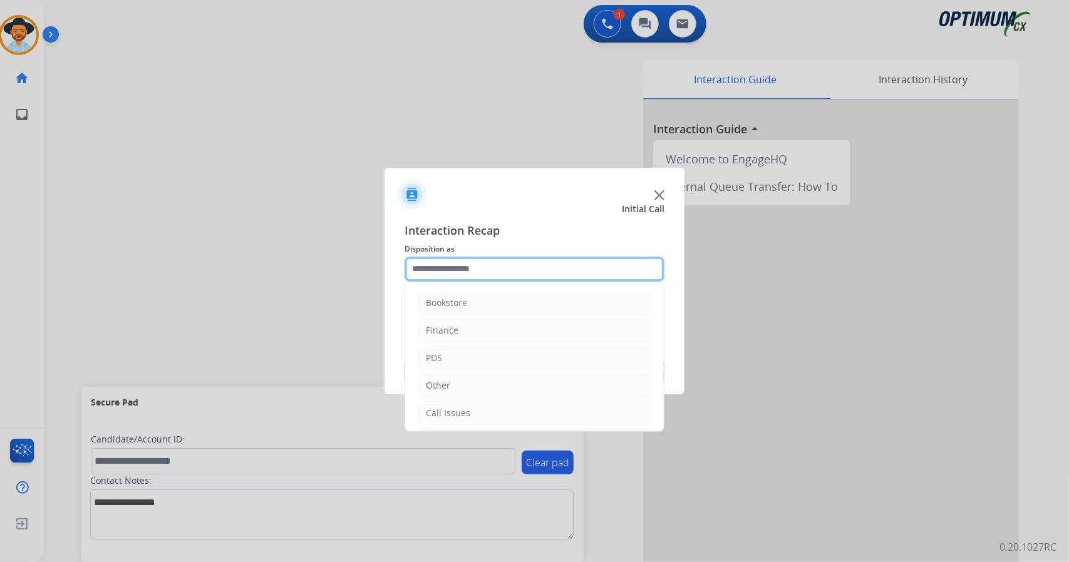
click at [511, 266] on input "text" at bounding box center [534, 269] width 260 height 25
click at [511, 310] on li "Bookstore" at bounding box center [535, 303] width 234 height 24
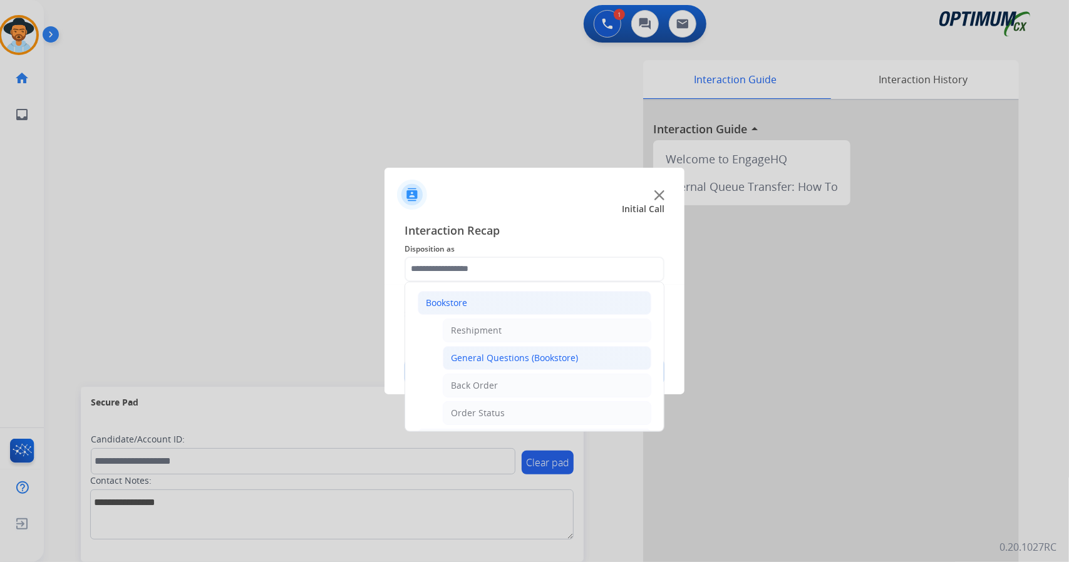
click at [496, 358] on div "General Questions (Bookstore)" at bounding box center [514, 358] width 127 height 13
type input "**********"
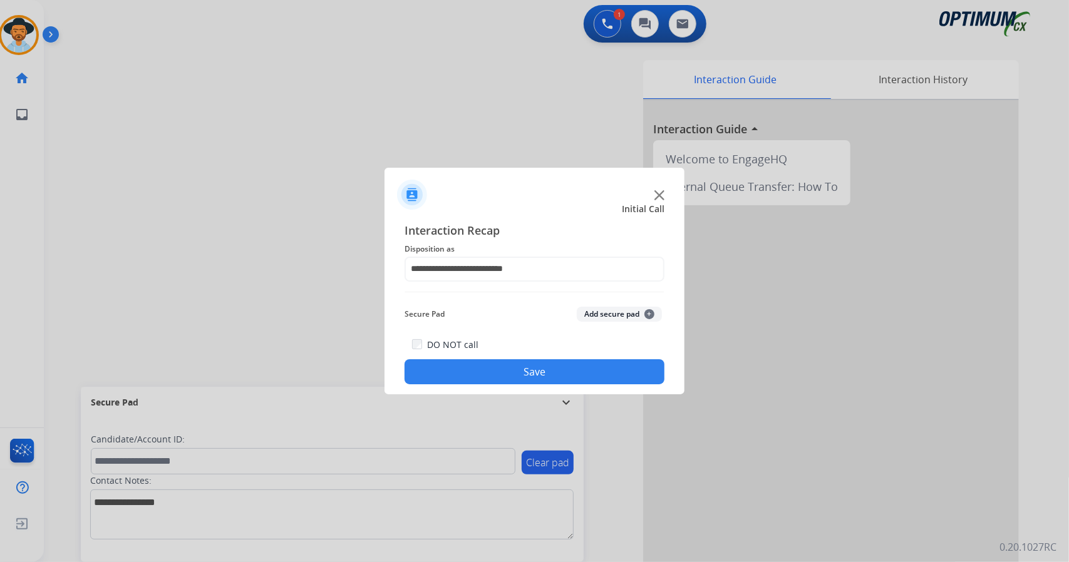
click at [499, 372] on button "Save" at bounding box center [534, 371] width 260 height 25
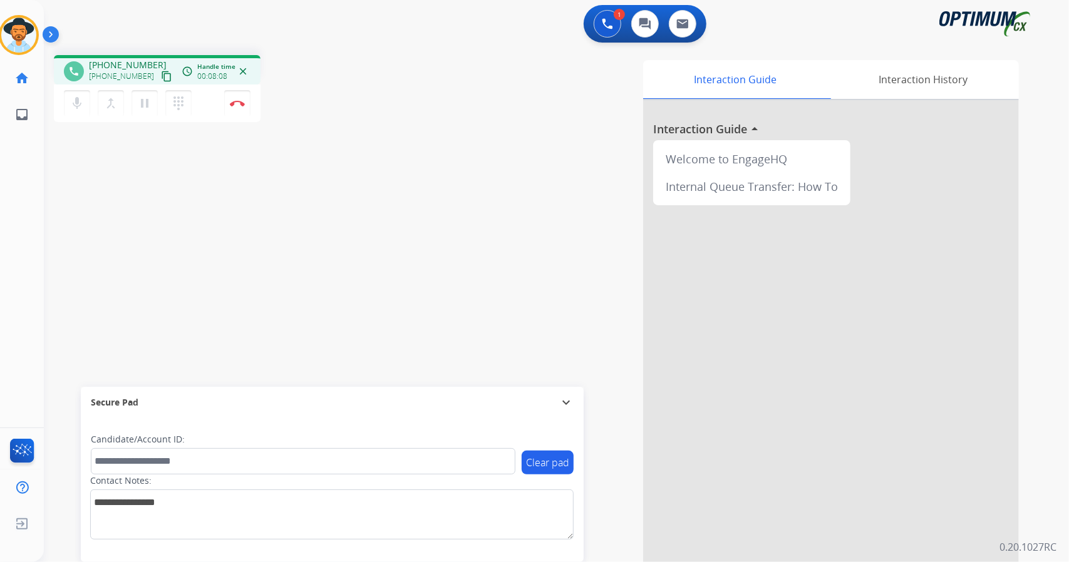
click at [412, 145] on div "Interaction Guide Interaction History Interaction Guide arrow_drop_up Welcome t…" at bounding box center [709, 313] width 620 height 507
click at [243, 112] on button "Disconnect" at bounding box center [237, 103] width 26 height 26
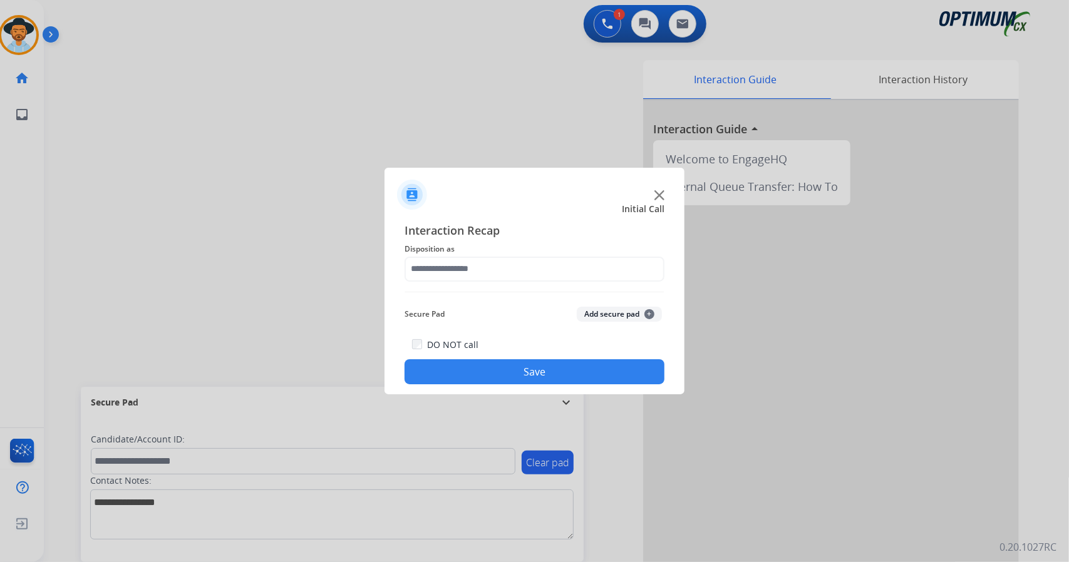
click at [440, 253] on span "Disposition as" at bounding box center [534, 249] width 260 height 15
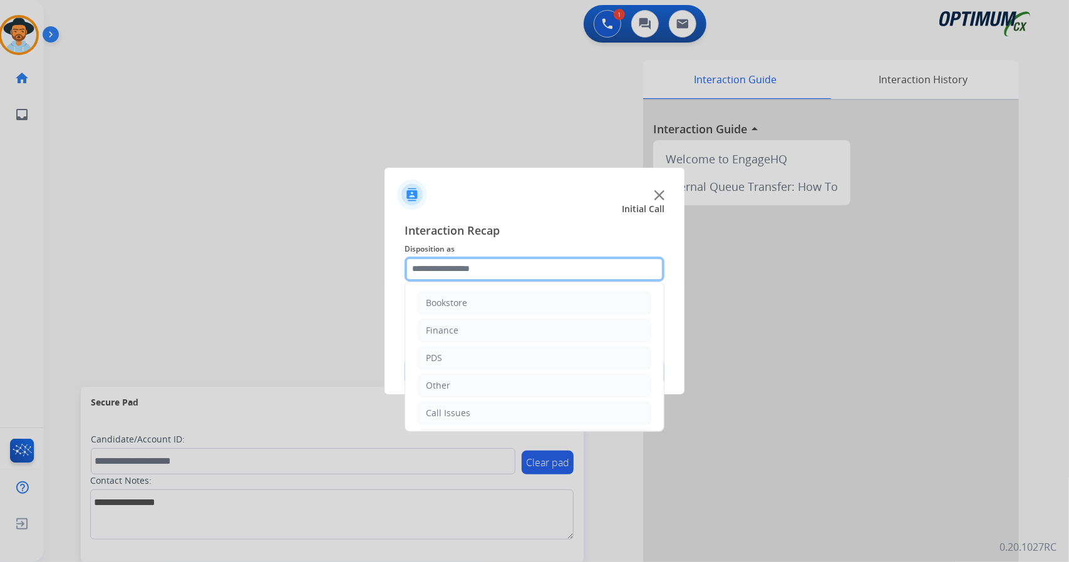
click at [453, 270] on input "text" at bounding box center [534, 269] width 260 height 25
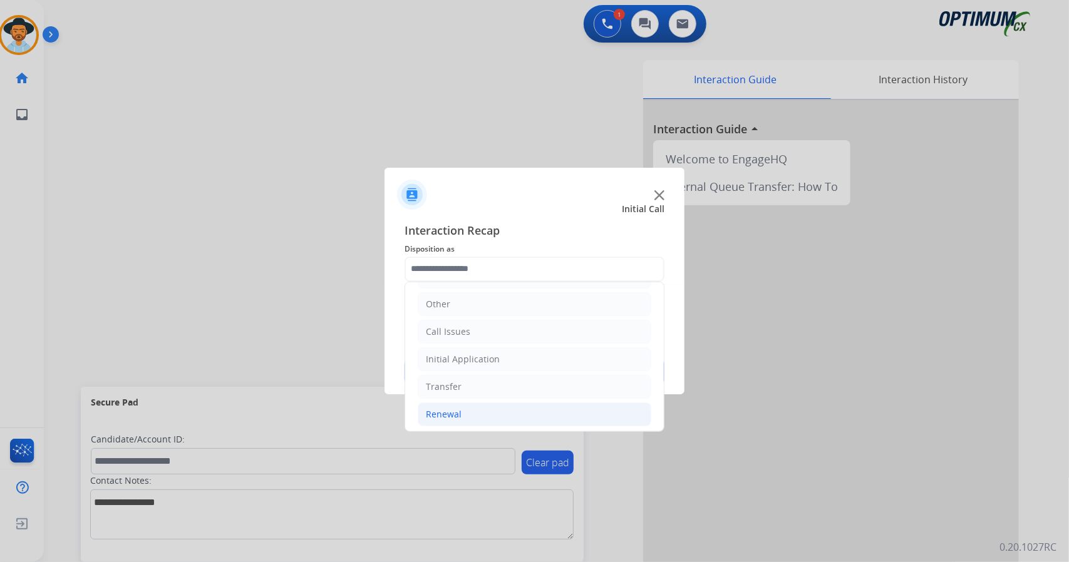
click at [543, 405] on li "Renewal" at bounding box center [535, 415] width 234 height 24
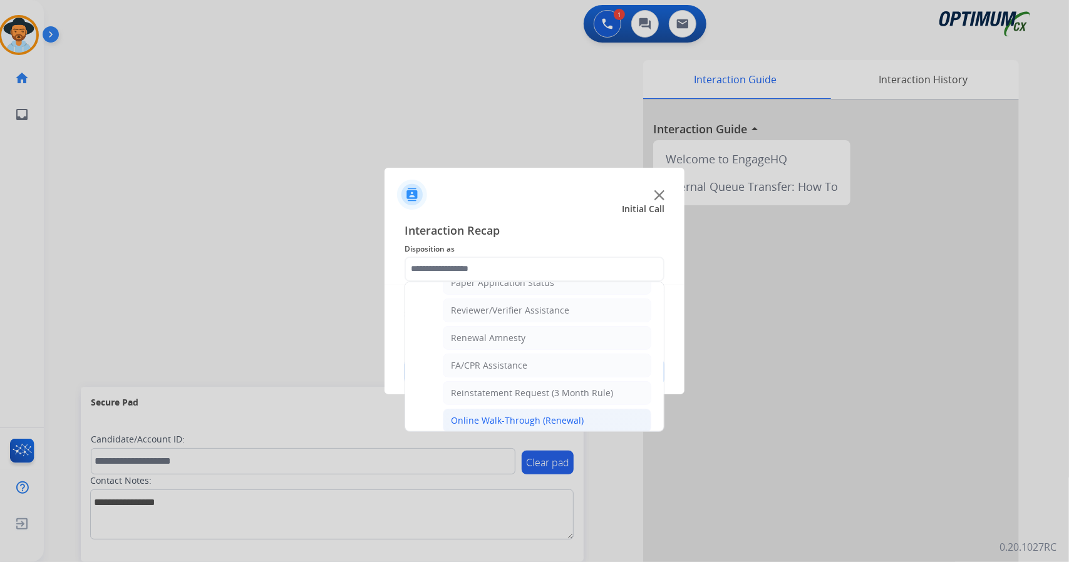
click at [547, 414] on div "Online Walk-Through (Renewal)" at bounding box center [517, 420] width 133 height 13
type input "**********"
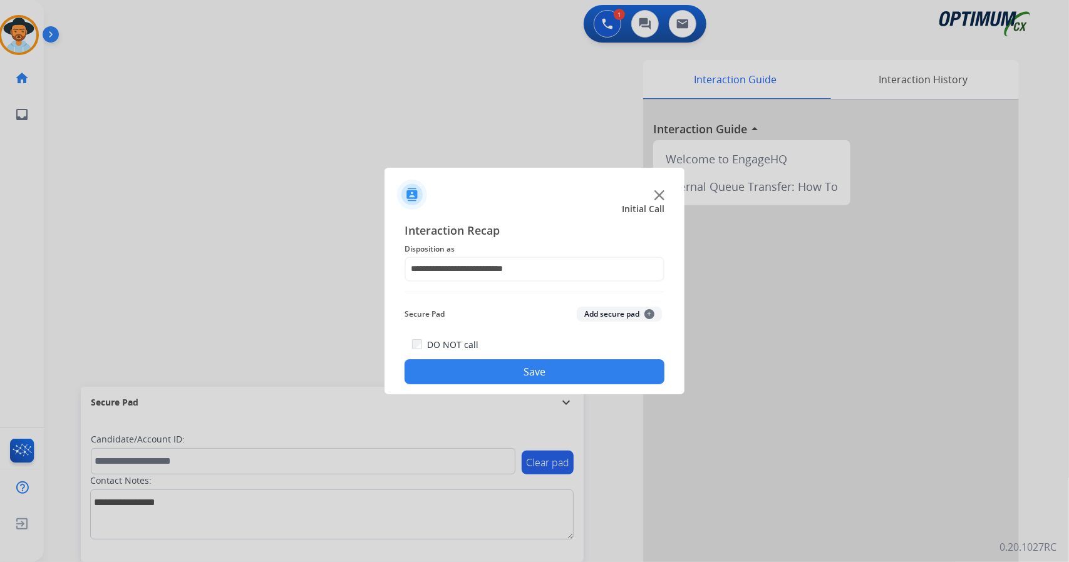
click at [585, 367] on button "Save" at bounding box center [534, 371] width 260 height 25
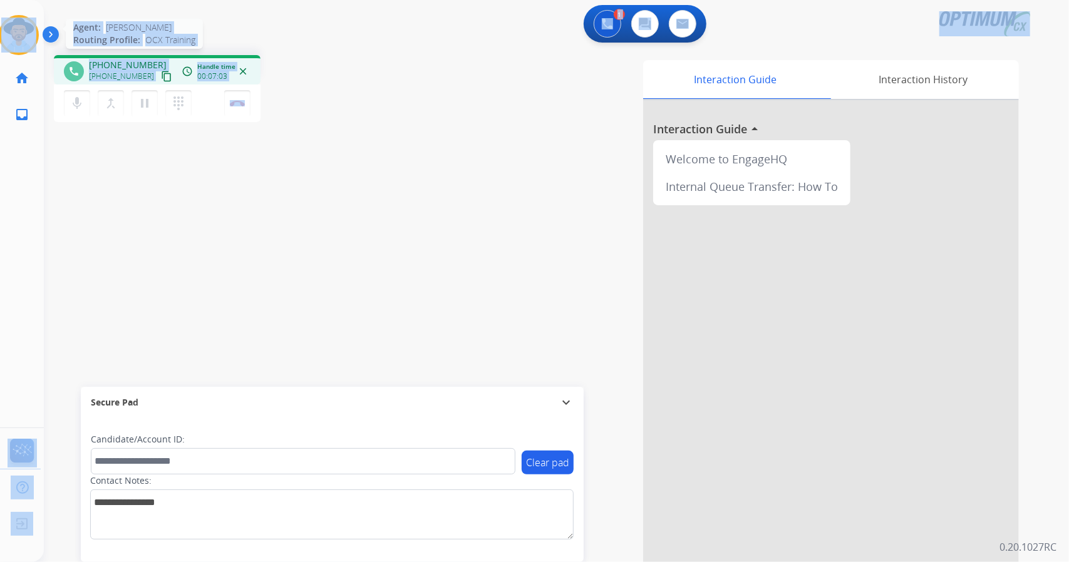
drag, startPoint x: 292, startPoint y: 111, endPoint x: 0, endPoint y: 42, distance: 300.4
click at [0, 42] on div "Outbound call Quit Outbound call Quit Schedule interaction + Add to my list Cus…" at bounding box center [534, 281] width 1069 height 562
click at [66, 17] on div "1 Voice Interactions 0 Chat Interactions 0 Email Interactions" at bounding box center [549, 25] width 980 height 40
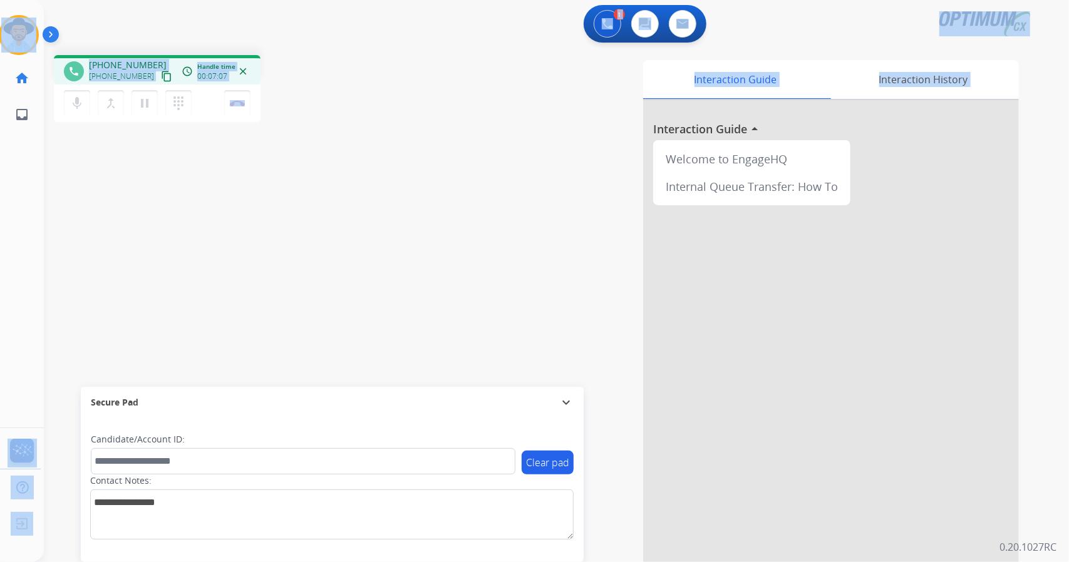
drag, startPoint x: 0, startPoint y: 4, endPoint x: 331, endPoint y: 227, distance: 398.7
click at [331, 227] on div "Outbound call Quit Outbound call Quit Schedule interaction + Add to my list Cus…" at bounding box center [534, 281] width 1069 height 562
click at [332, 48] on div "phone [PHONE_NUMBER] [PHONE_NUMBER] content_copy access_time Call metrics Queue…" at bounding box center [541, 306] width 995 height 522
drag, startPoint x: 3, startPoint y: 1, endPoint x: 412, endPoint y: 386, distance: 562.0
click at [412, 386] on div "Outbound call Quit Outbound call Quit Schedule interaction + Add to my list Cus…" at bounding box center [534, 281] width 1069 height 562
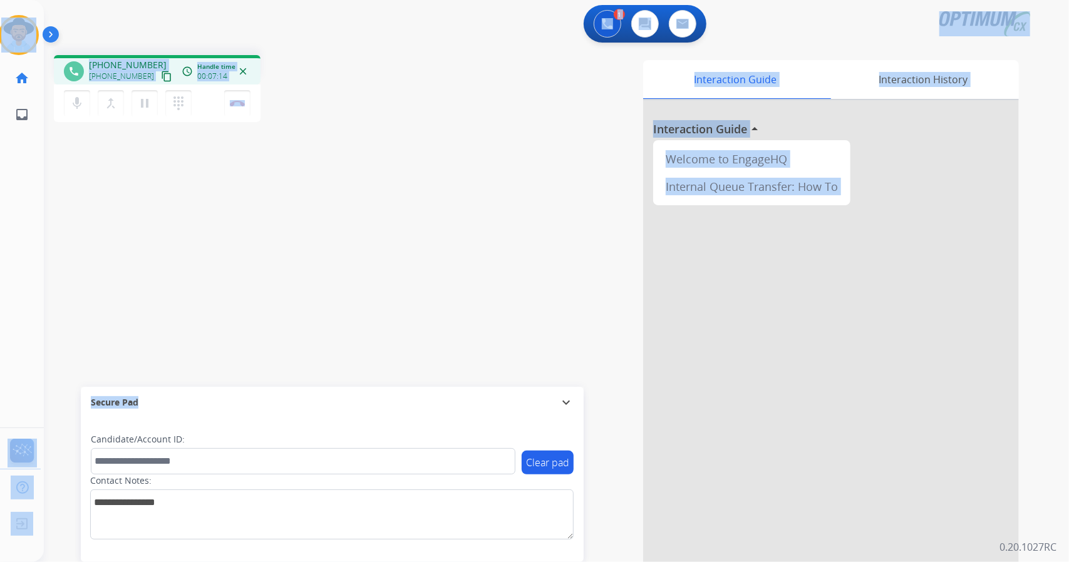
click at [319, 79] on div "phone [PHONE_NUMBER] [PHONE_NUMBER] content_copy access_time Call metrics Queue…" at bounding box center [224, 90] width 340 height 71
drag, startPoint x: 0, startPoint y: 1, endPoint x: 314, endPoint y: 411, distance: 516.8
click at [314, 411] on div "Outbound call Quit Outbound call Quit Schedule interaction + Add to my list Cus…" at bounding box center [534, 281] width 1069 height 562
click at [379, 251] on div "phone [PHONE_NUMBER] [PHONE_NUMBER] content_copy access_time Call metrics Queue…" at bounding box center [541, 306] width 995 height 522
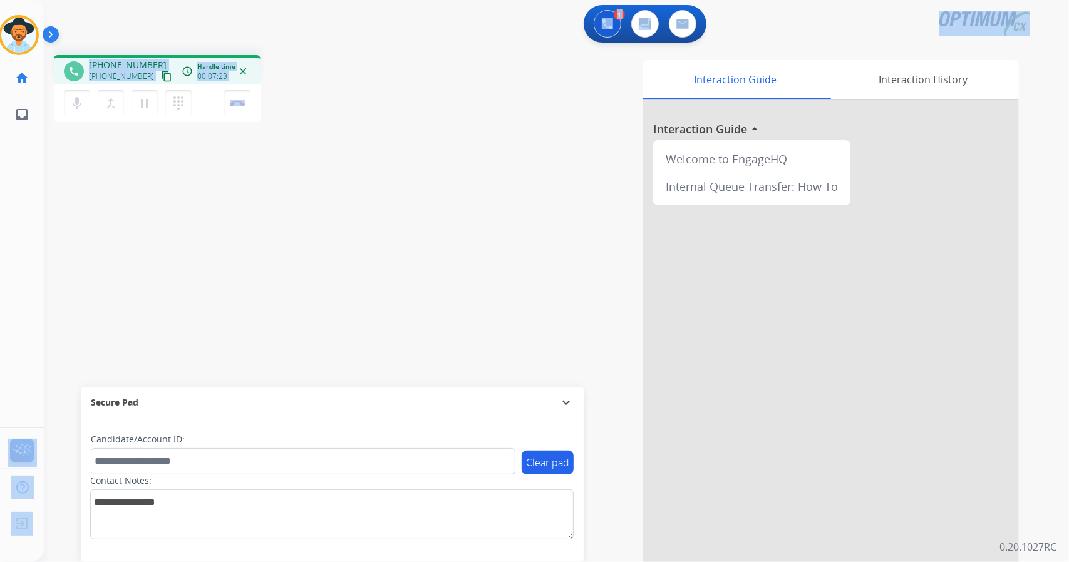
drag, startPoint x: 267, startPoint y: 102, endPoint x: 0, endPoint y: 58, distance: 271.0
click at [0, 58] on div "Outbound call Quit Outbound call Quit Schedule interaction + Add to my list Cus…" at bounding box center [534, 281] width 1069 height 562
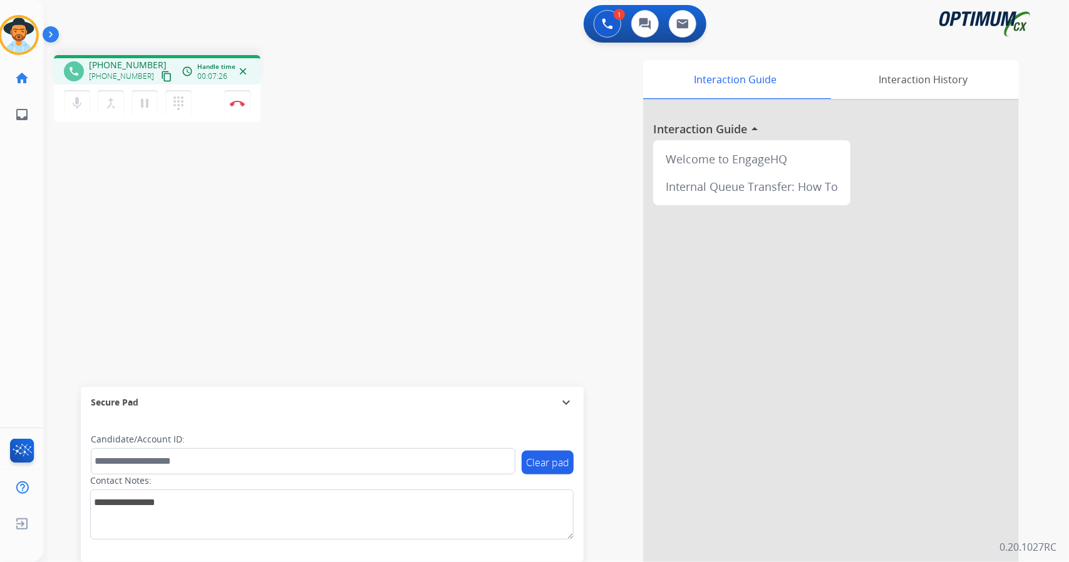
click at [4, 4] on div "[PERSON_NAME] Edit Avatar Agent: [PERSON_NAME] Profile: OCX Training home Home …" at bounding box center [19, 66] width 44 height 133
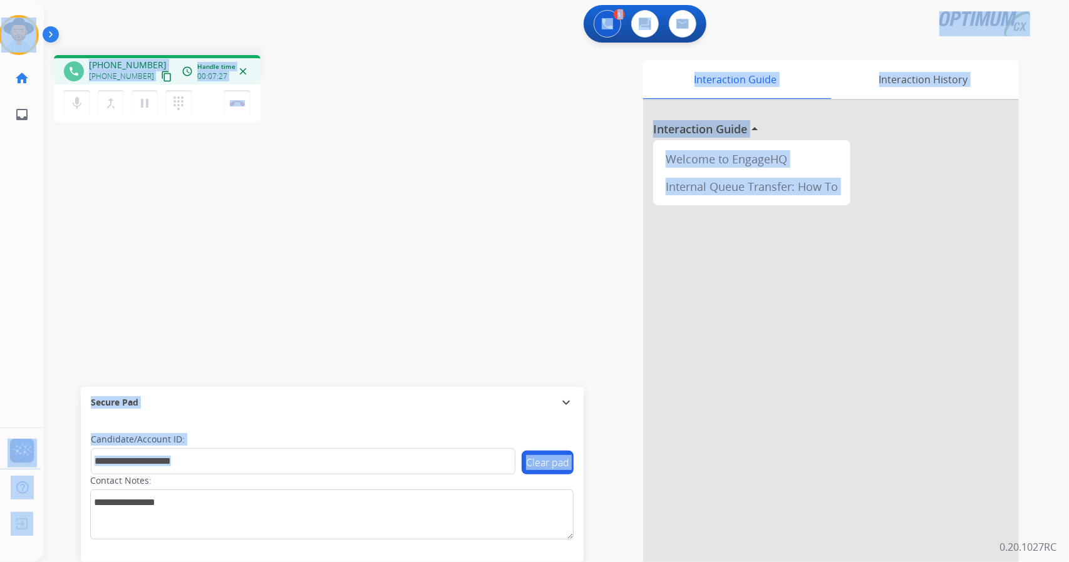
drag, startPoint x: 4, startPoint y: 4, endPoint x: 409, endPoint y: 506, distance: 644.2
click at [409, 506] on div "Outbound call Quit Outbound call Quit Schedule interaction + Add to my list Cus…" at bounding box center [534, 281] width 1069 height 562
click at [505, 281] on div "Interaction Guide Interaction History Interaction Guide arrow_drop_up Welcome t…" at bounding box center [709, 313] width 620 height 507
drag, startPoint x: 2, startPoint y: 6, endPoint x: 289, endPoint y: 401, distance: 488.5
click at [289, 401] on div "Outbound call Quit Outbound call Quit Schedule interaction + Add to my list Cus…" at bounding box center [534, 281] width 1069 height 562
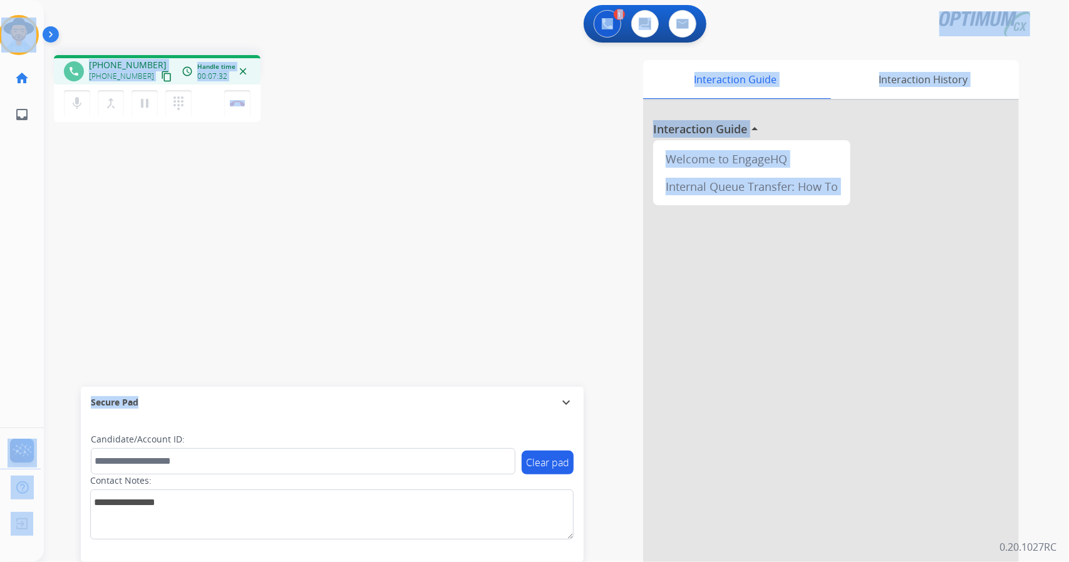
click at [369, 80] on div "phone [PHONE_NUMBER] [PHONE_NUMBER] content_copy access_time Call metrics Queue…" at bounding box center [224, 90] width 340 height 71
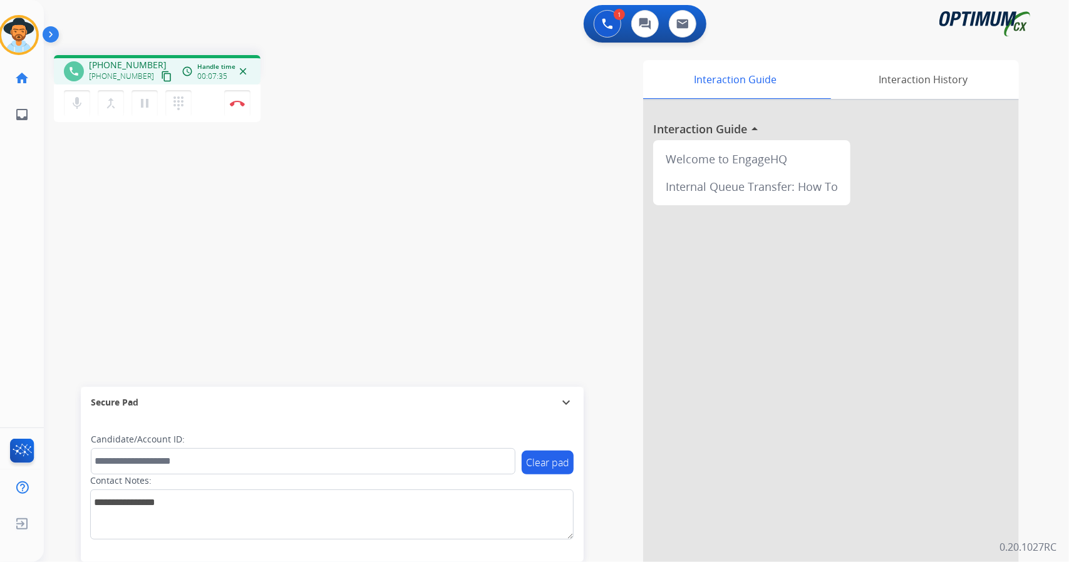
click at [1, 7] on div "[PERSON_NAME] Edit Avatar Agent: [PERSON_NAME] Profile: OCX Training home Home …" at bounding box center [19, 66] width 44 height 133
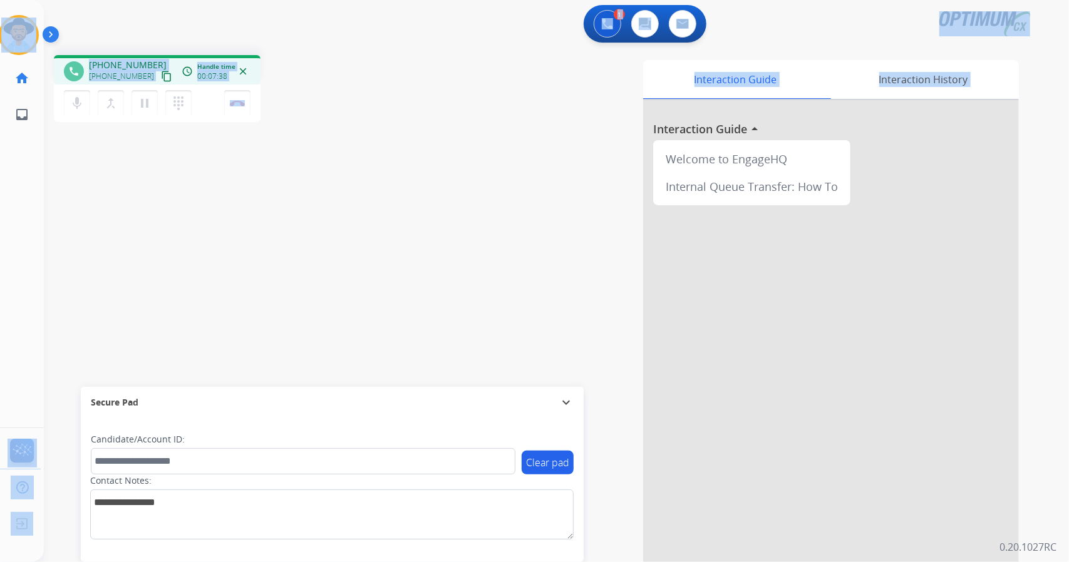
drag, startPoint x: 1, startPoint y: 1, endPoint x: 470, endPoint y: 221, distance: 517.8
click at [470, 221] on div "Outbound call Quit Outbound call Quit Schedule interaction + Add to my list Cus…" at bounding box center [534, 281] width 1069 height 562
click at [470, 221] on div "Interaction Guide Interaction History Interaction Guide arrow_drop_up Welcome t…" at bounding box center [709, 313] width 620 height 507
drag, startPoint x: 4, startPoint y: 4, endPoint x: 366, endPoint y: 351, distance: 501.2
click at [366, 351] on div "Outbound call Quit Outbound call Quit Schedule interaction + Add to my list Cus…" at bounding box center [534, 281] width 1069 height 562
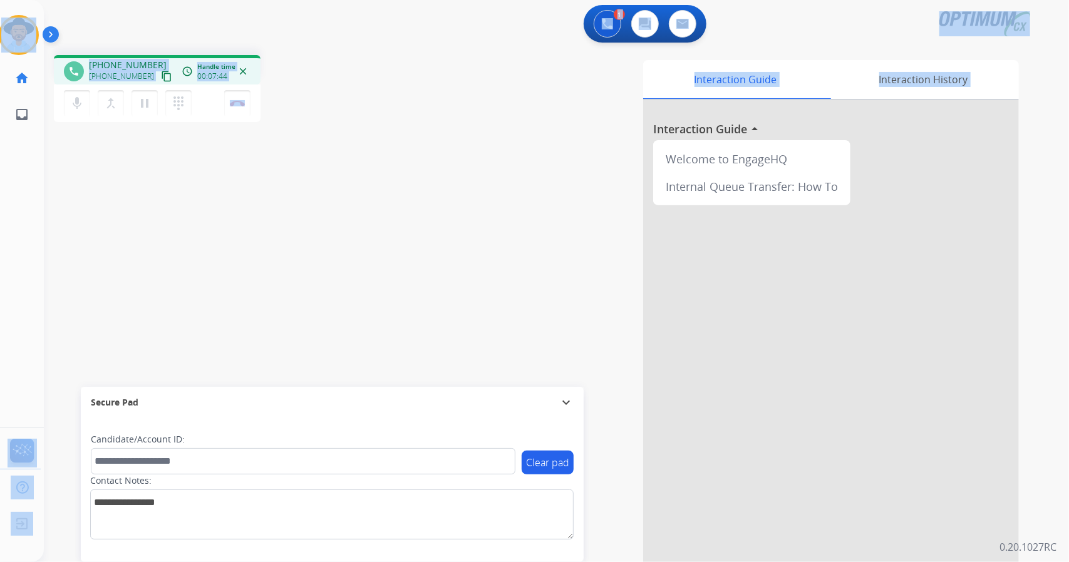
click at [333, 59] on div "phone [PHONE_NUMBER] [PHONE_NUMBER] content_copy access_time Call metrics Queue…" at bounding box center [224, 90] width 340 height 71
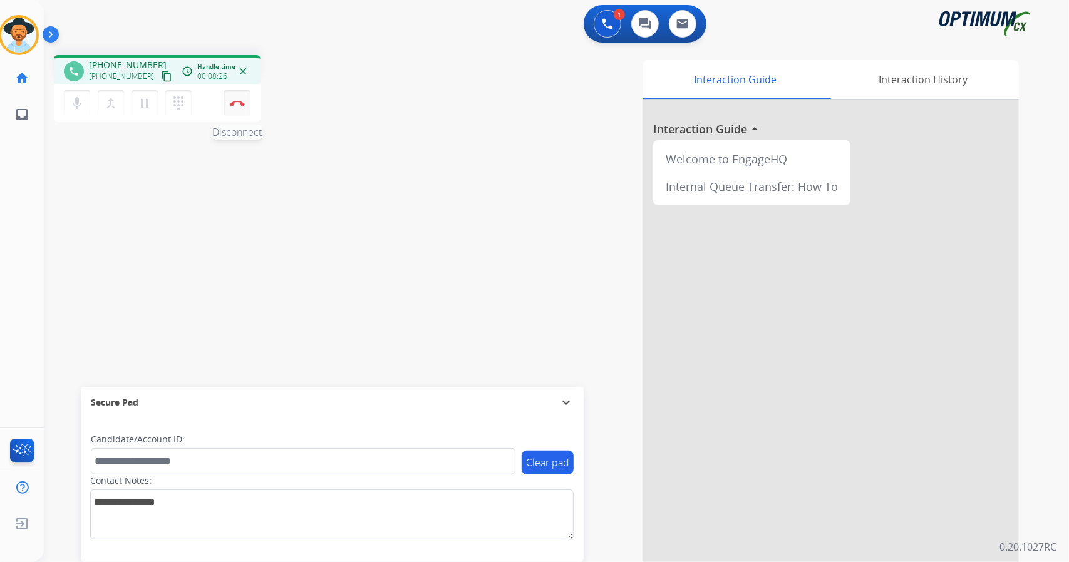
click at [238, 105] on img at bounding box center [237, 103] width 15 height 6
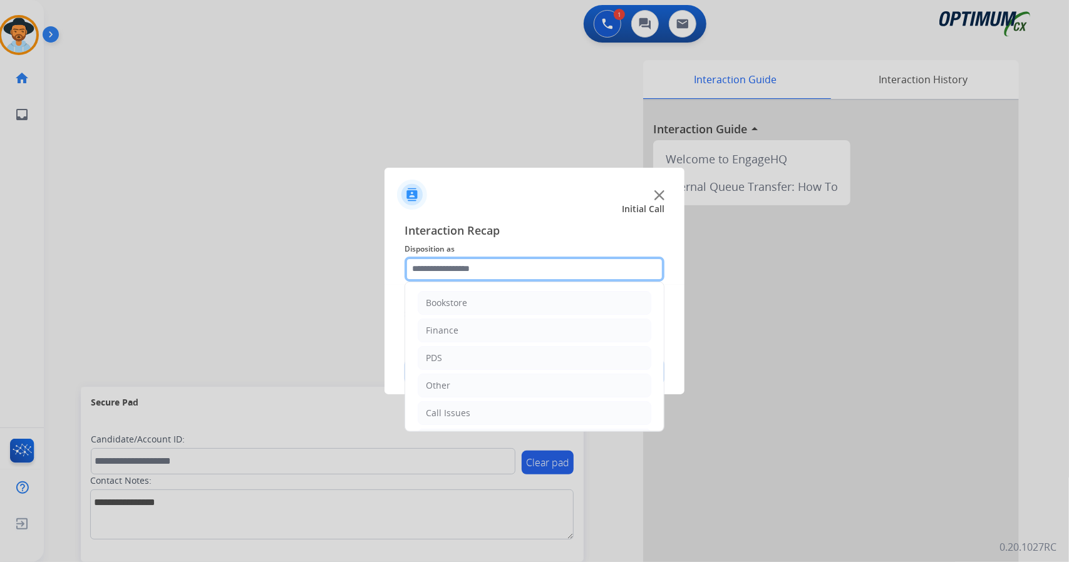
click at [465, 264] on input "text" at bounding box center [534, 269] width 260 height 25
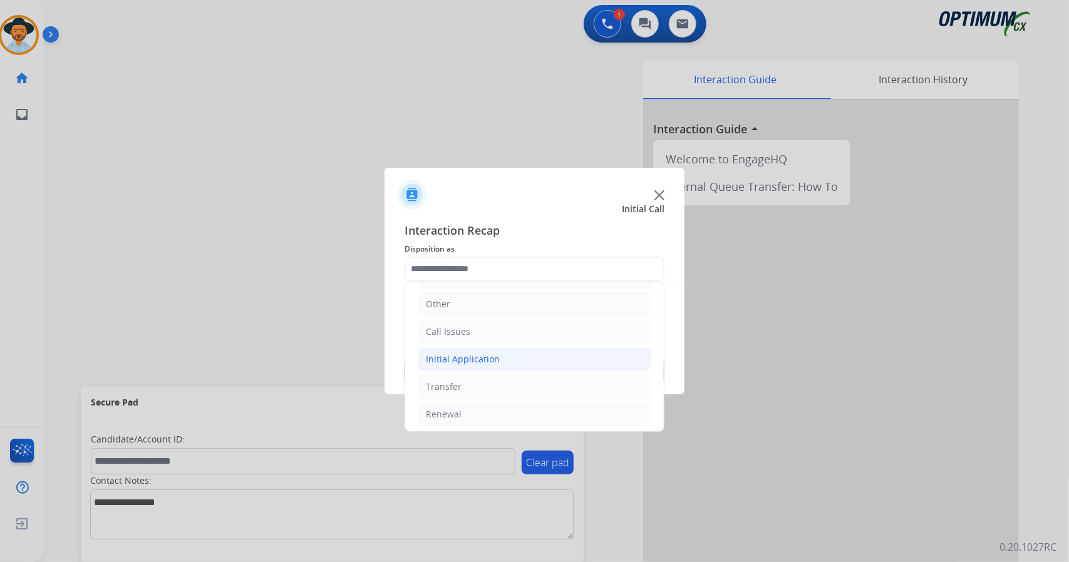
click at [498, 349] on li "Initial Application" at bounding box center [535, 359] width 234 height 24
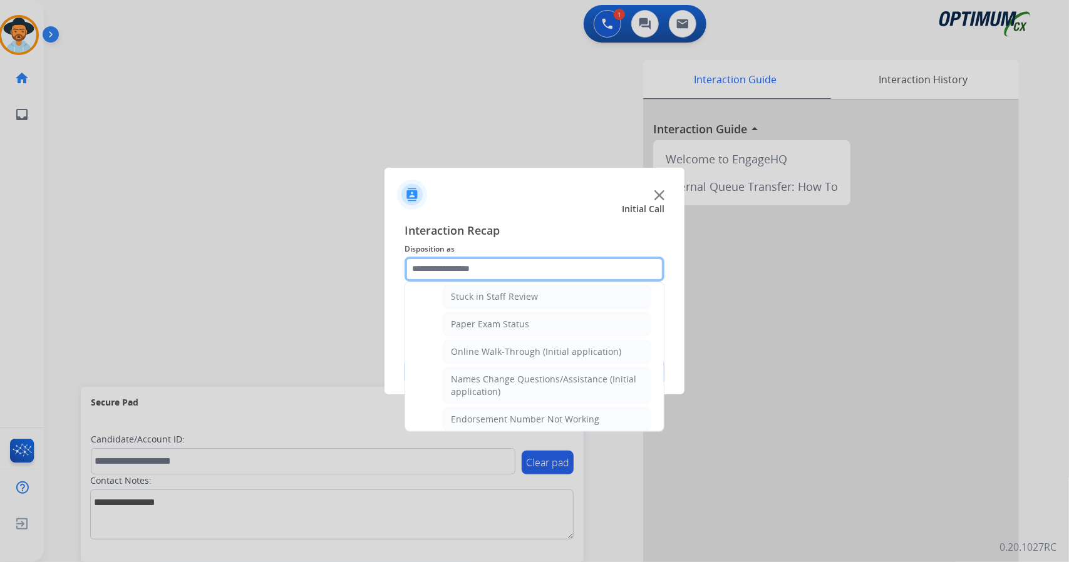
scroll to position [225, 0]
click at [498, 349] on div "Online Walk-Through (Initial application)" at bounding box center [536, 353] width 170 height 13
type input "**********"
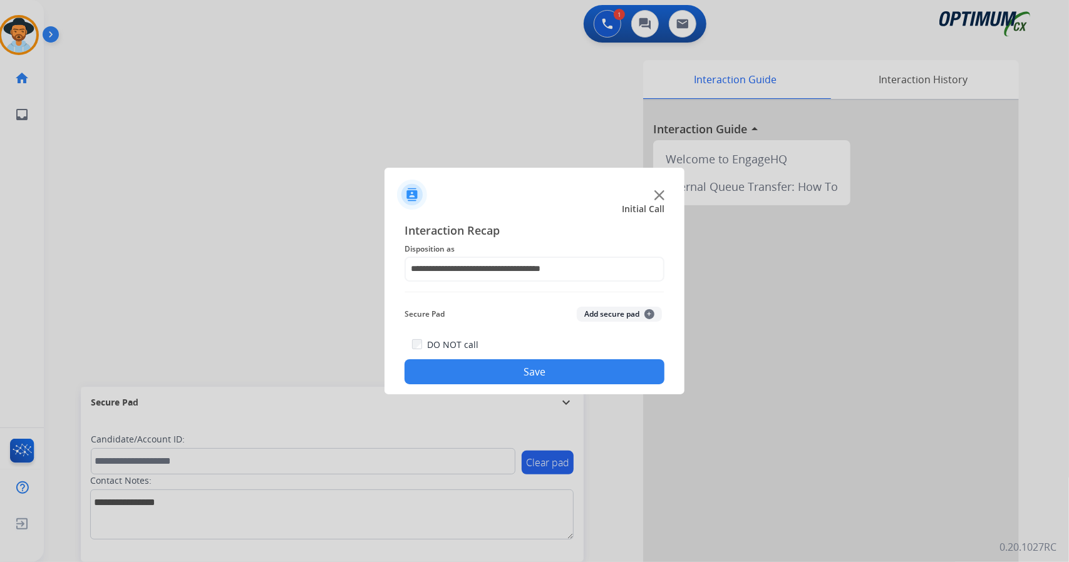
click at [510, 369] on button "Save" at bounding box center [534, 371] width 260 height 25
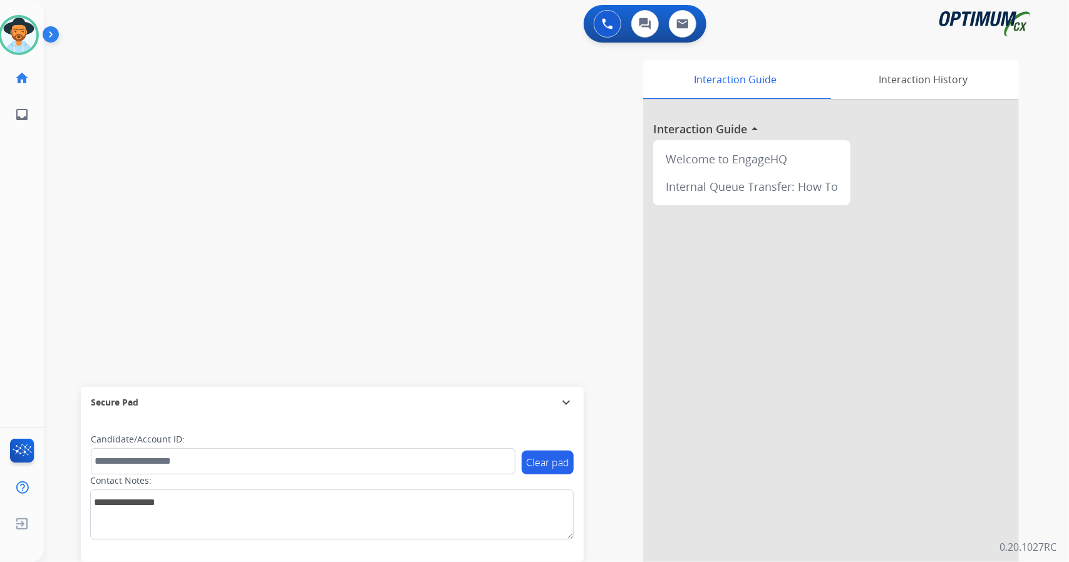
click at [465, 316] on div "Interaction Guide Interaction History Interaction Guide arrow_drop_up Welcome t…" at bounding box center [709, 313] width 620 height 507
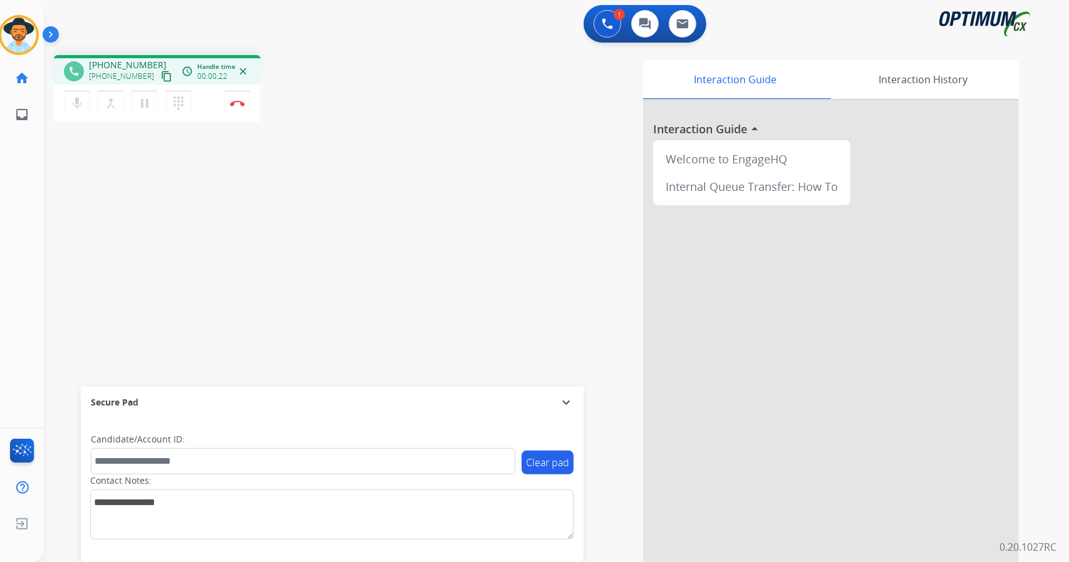
click at [329, 13] on div "1 Voice Interactions 0 Chat Interactions 0 Email Interactions" at bounding box center [549, 25] width 980 height 40
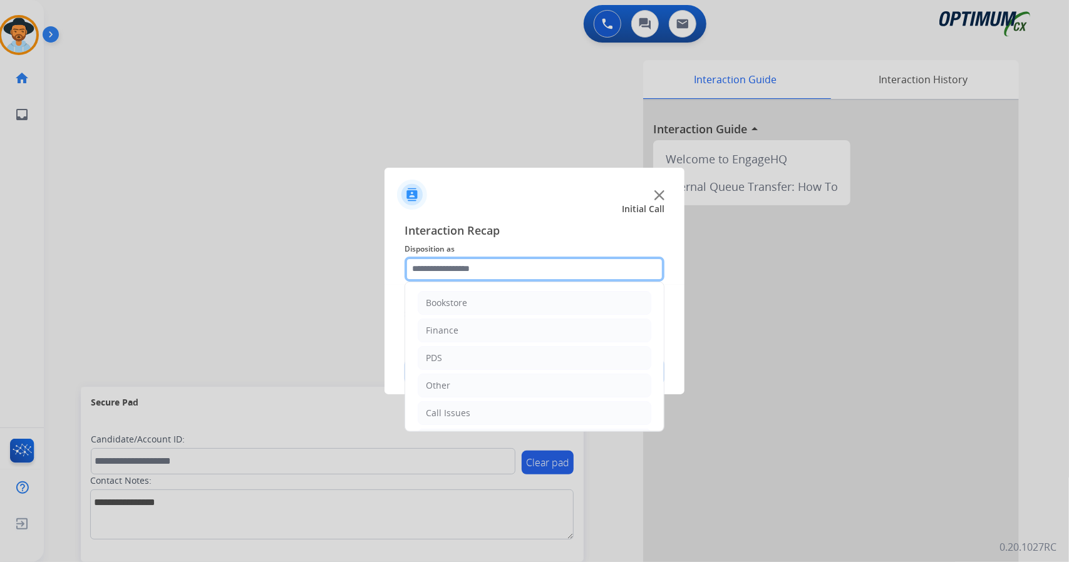
click at [530, 257] on input "text" at bounding box center [534, 269] width 260 height 25
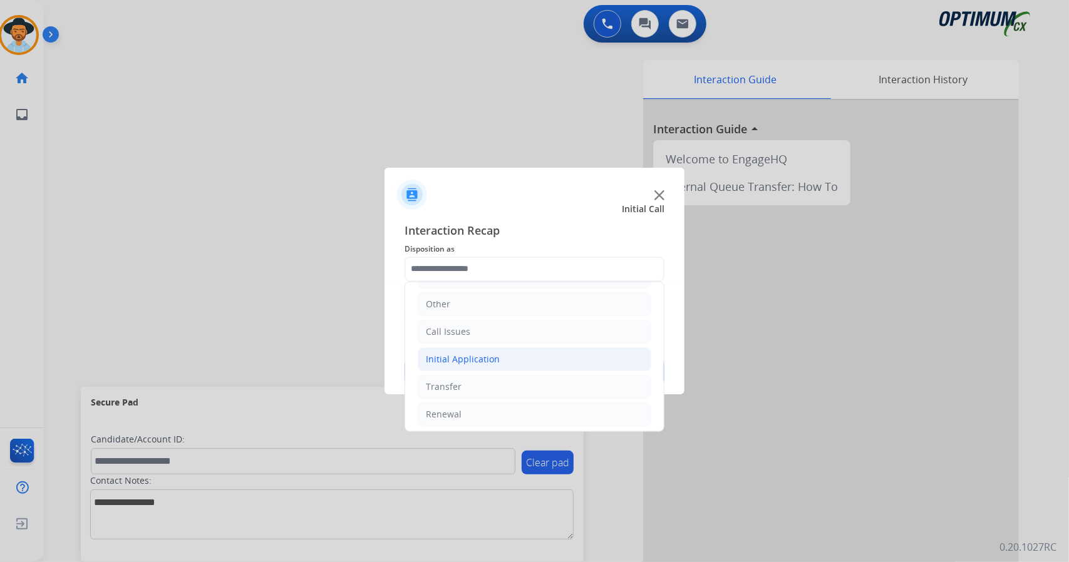
click at [515, 351] on li "Initial Application" at bounding box center [535, 359] width 234 height 24
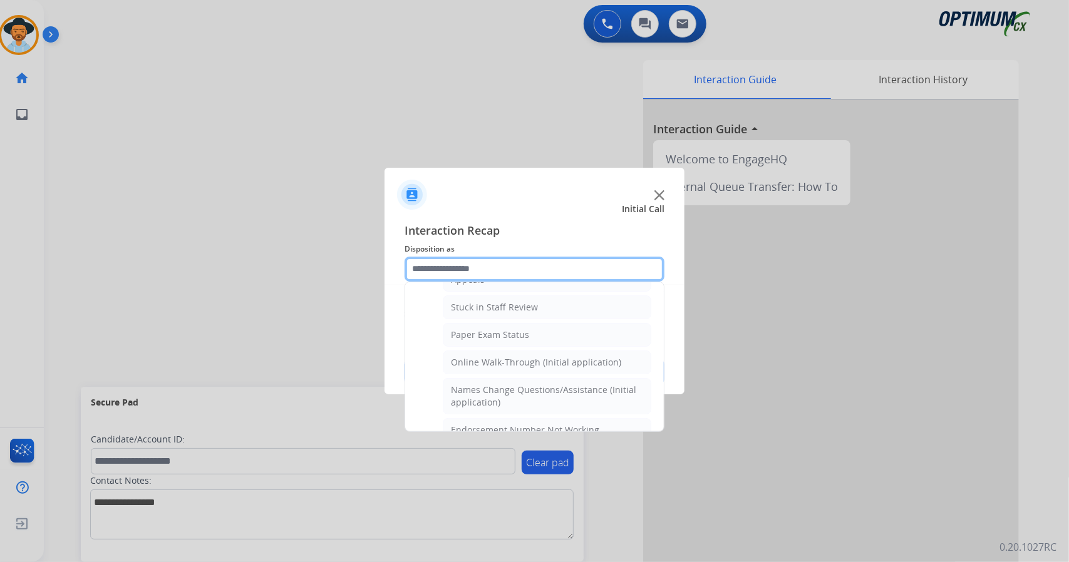
scroll to position [218, 0]
click at [515, 354] on div "Online Walk-Through (Initial application)" at bounding box center [536, 360] width 170 height 13
type input "**********"
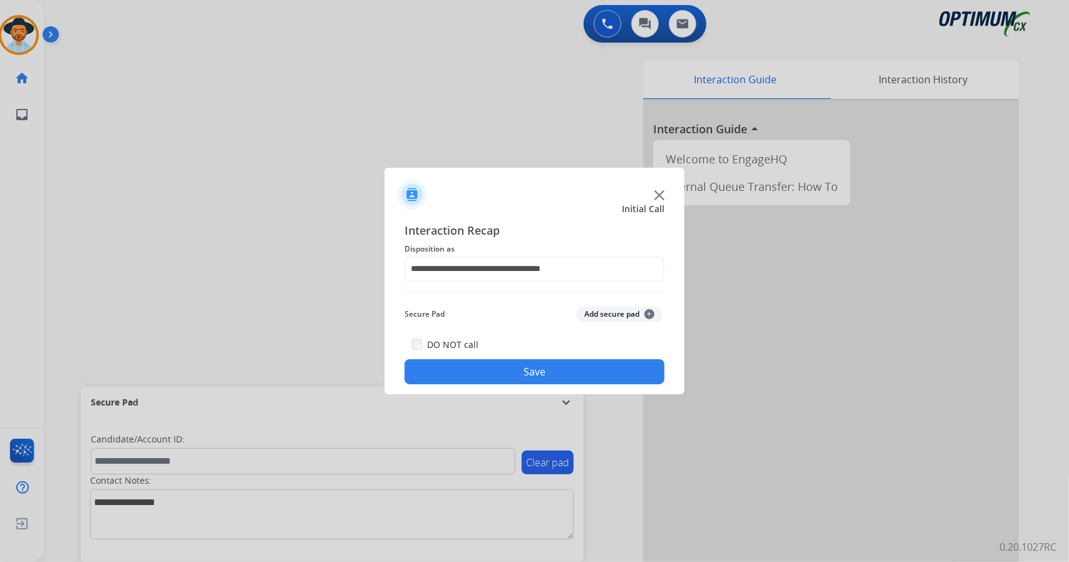
click at [531, 379] on button "Save" at bounding box center [534, 371] width 260 height 25
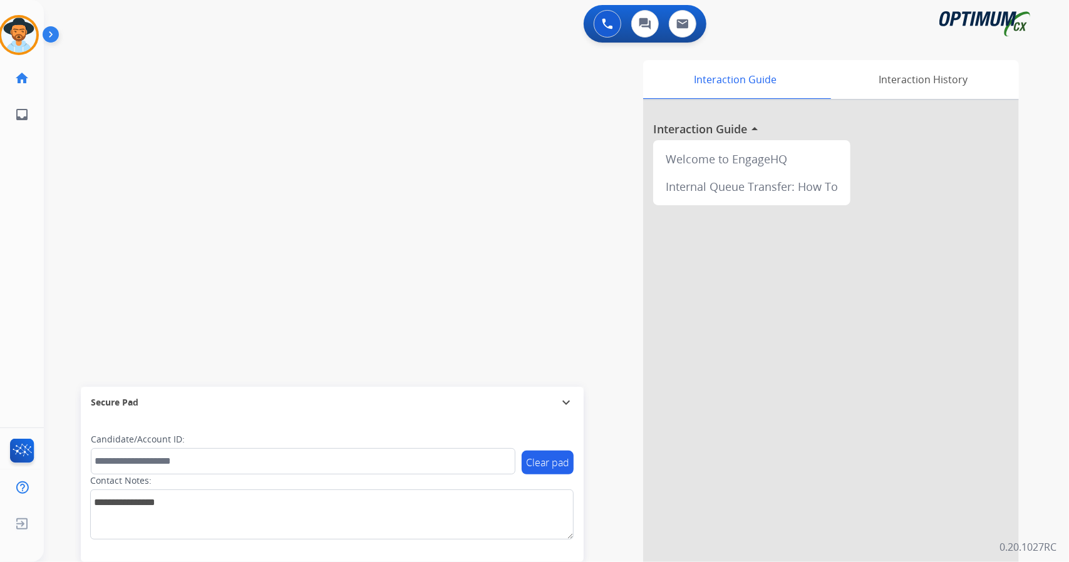
click at [324, 46] on div "swap_horiz Break voice bridge close_fullscreen Connect 3-Way Call merge_type Se…" at bounding box center [541, 306] width 995 height 522
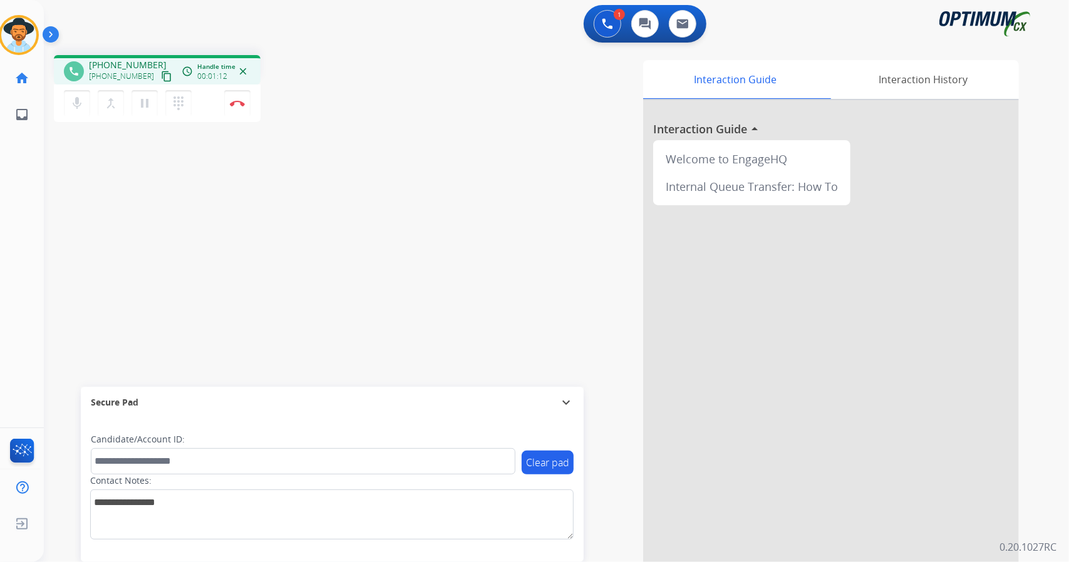
click at [349, 66] on div "phone [PHONE_NUMBER] [PHONE_NUMBER] content_copy access_time Call metrics Queue…" at bounding box center [224, 90] width 340 height 71
click at [397, 102] on div "phone [PHONE_NUMBER] [PHONE_NUMBER] content_copy access_time Call metrics Queue…" at bounding box center [541, 306] width 995 height 522
click at [242, 98] on button "Disconnect" at bounding box center [237, 103] width 26 height 26
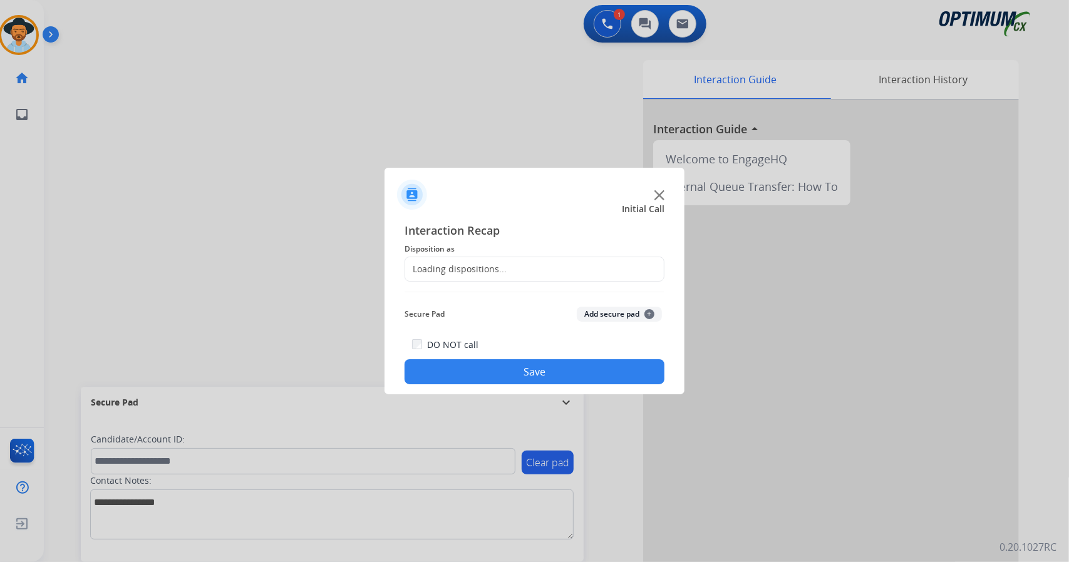
click at [457, 269] on div "Loading dispositions..." at bounding box center [455, 269] width 101 height 13
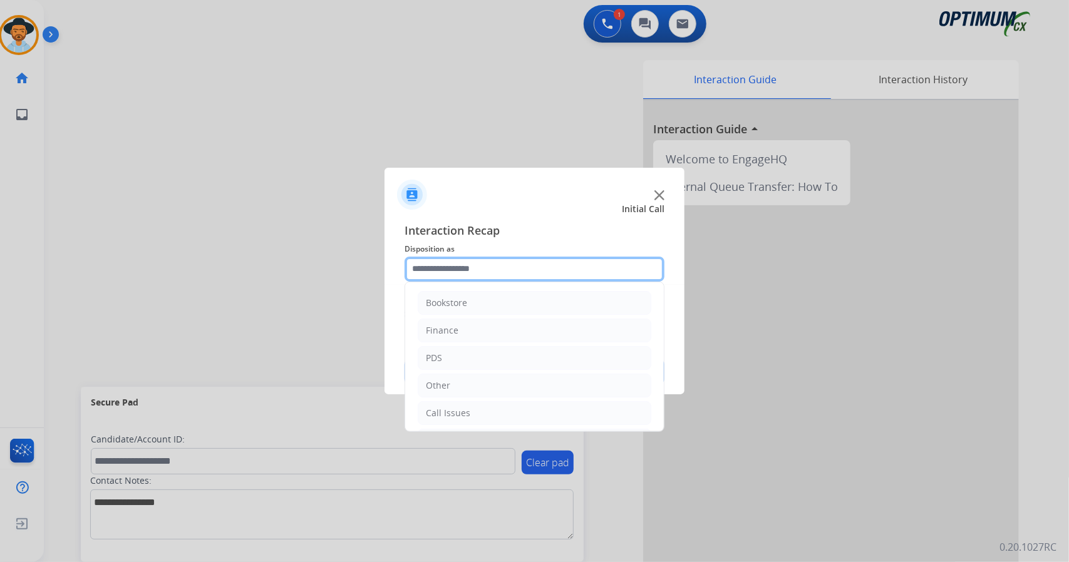
click at [457, 269] on input "text" at bounding box center [534, 269] width 260 height 25
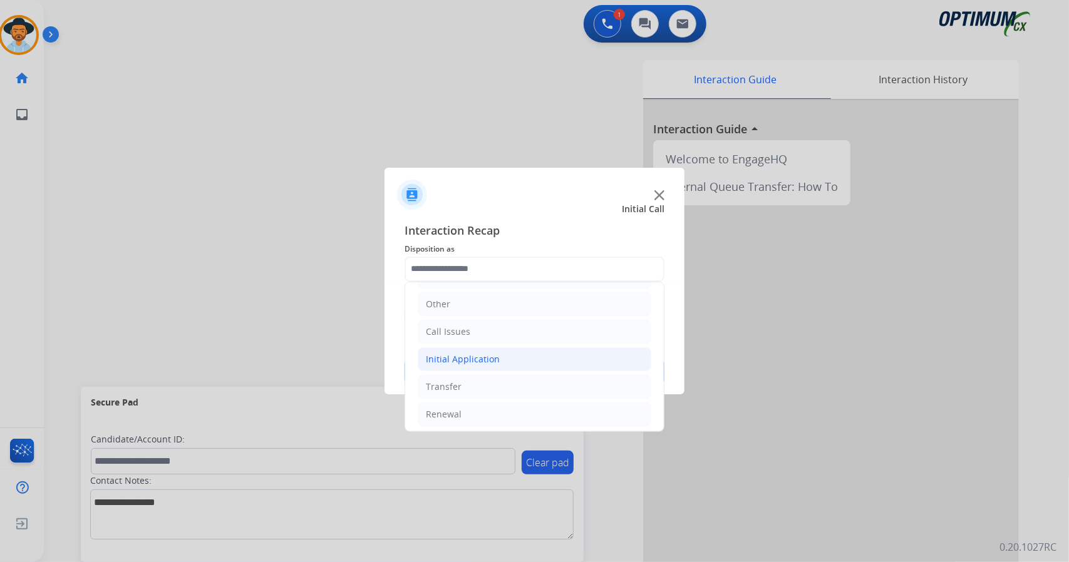
click at [511, 356] on li "Initial Application" at bounding box center [535, 359] width 234 height 24
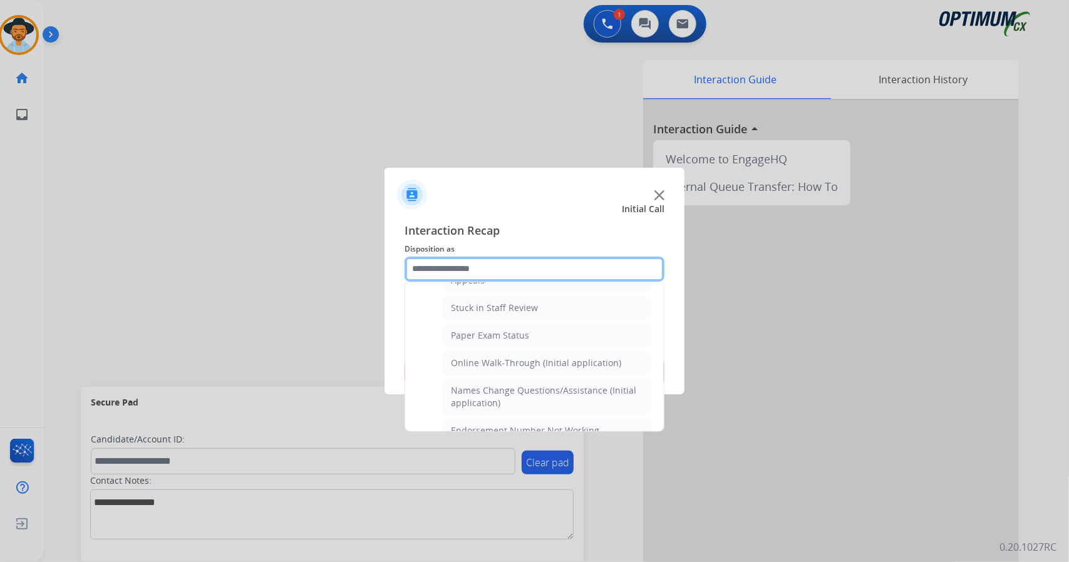
scroll to position [216, 0]
click at [511, 356] on div "Online Walk-Through (Initial application)" at bounding box center [536, 362] width 170 height 13
type input "**********"
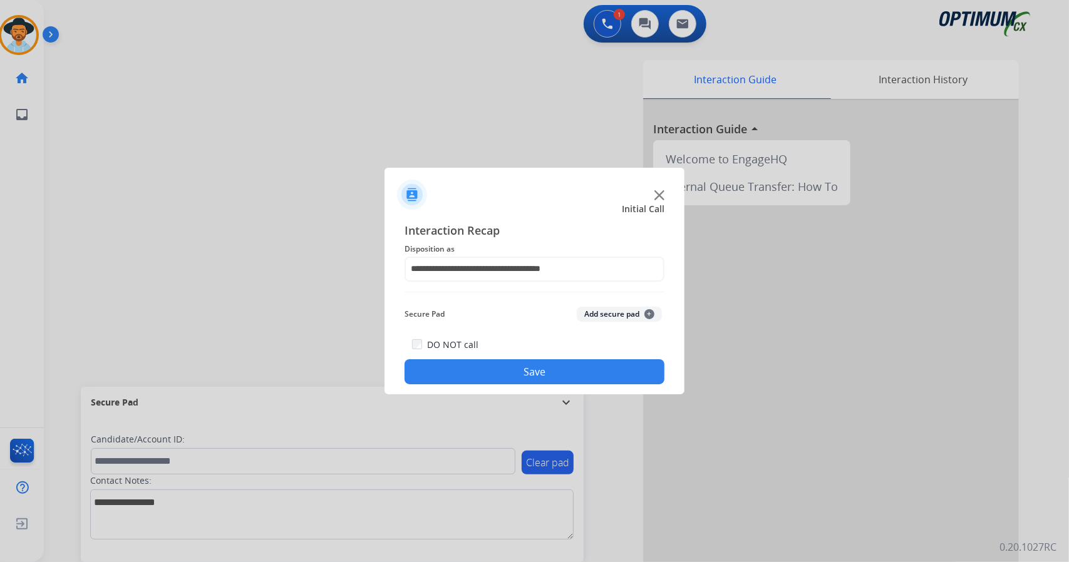
click at [518, 364] on button "Save" at bounding box center [534, 371] width 260 height 25
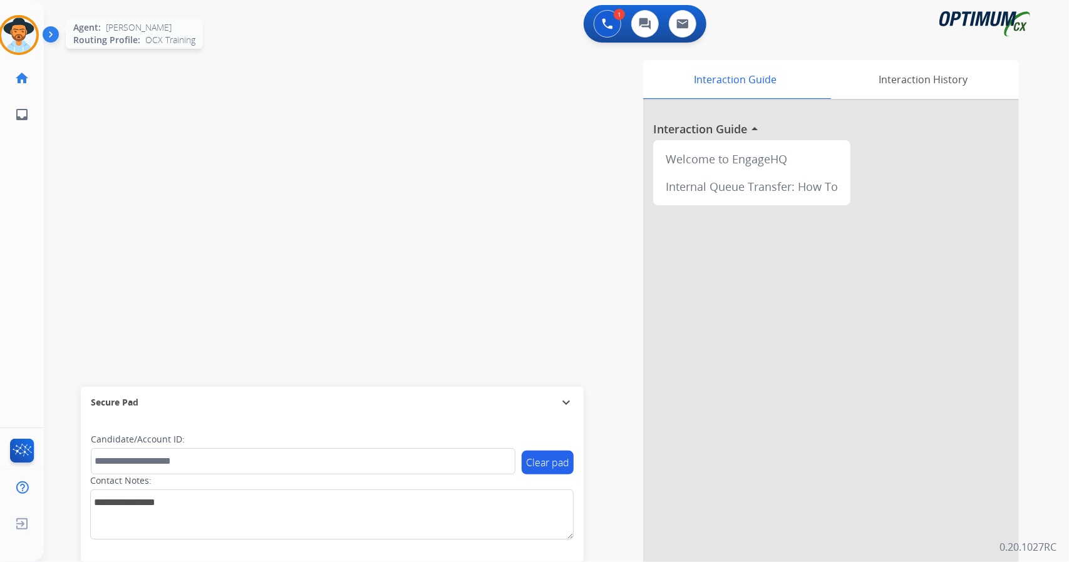
click at [34, 35] on img at bounding box center [18, 35] width 35 height 35
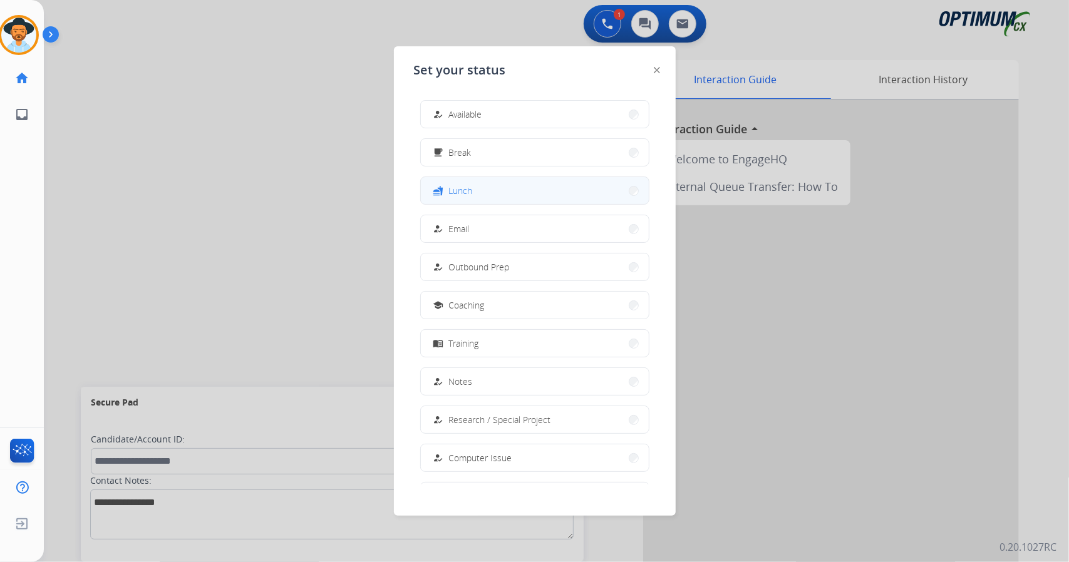
click at [491, 190] on button "fastfood Lunch" at bounding box center [535, 190] width 228 height 27
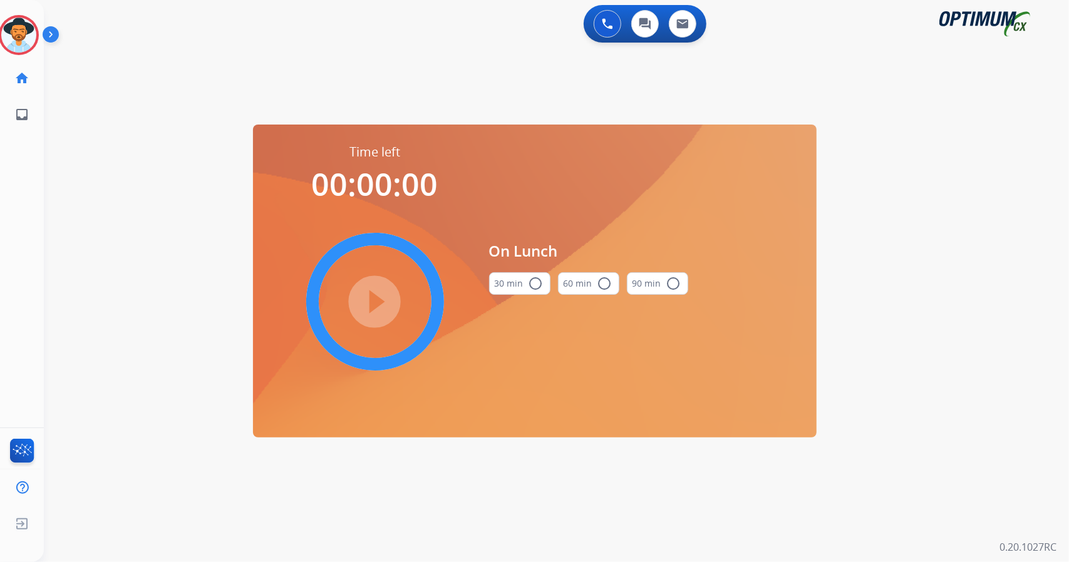
click at [947, 279] on div "0 Voice Interactions 0 Chat Interactions 0 Email Interactions swap_horiz Break …" at bounding box center [556, 281] width 1025 height 562
click at [529, 276] on mat-icon "radio_button_unchecked" at bounding box center [535, 283] width 15 height 15
click at [374, 294] on mat-icon "play_circle_filled" at bounding box center [374, 301] width 15 height 15
